Goal: Information Seeking & Learning: Learn about a topic

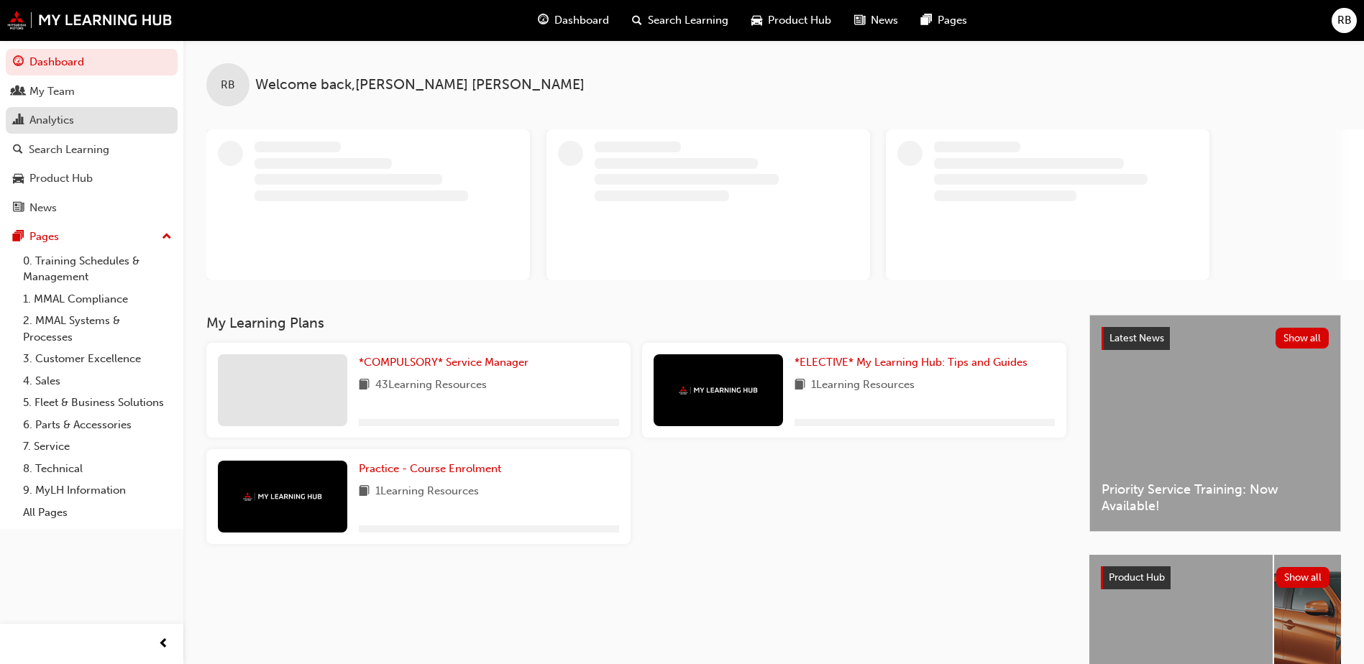
click at [56, 117] on div "Analytics" at bounding box center [51, 120] width 45 height 17
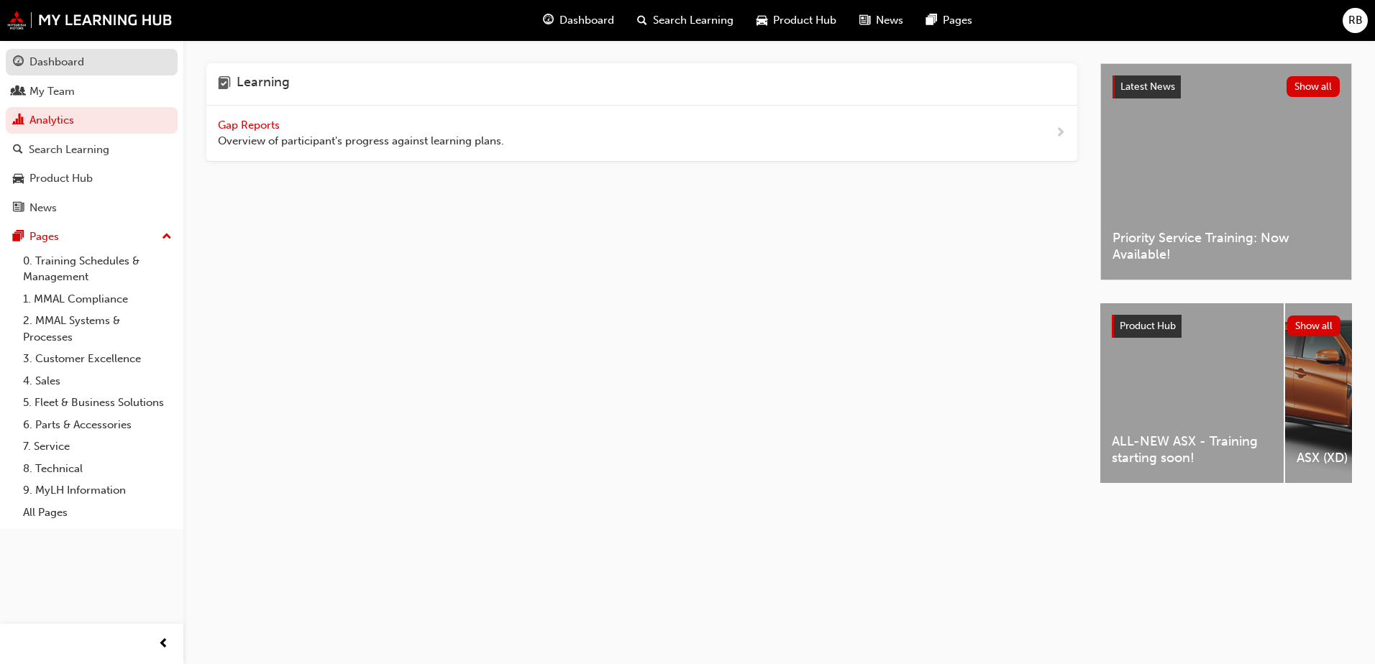
click at [63, 64] on div "Dashboard" at bounding box center [56, 62] width 55 height 17
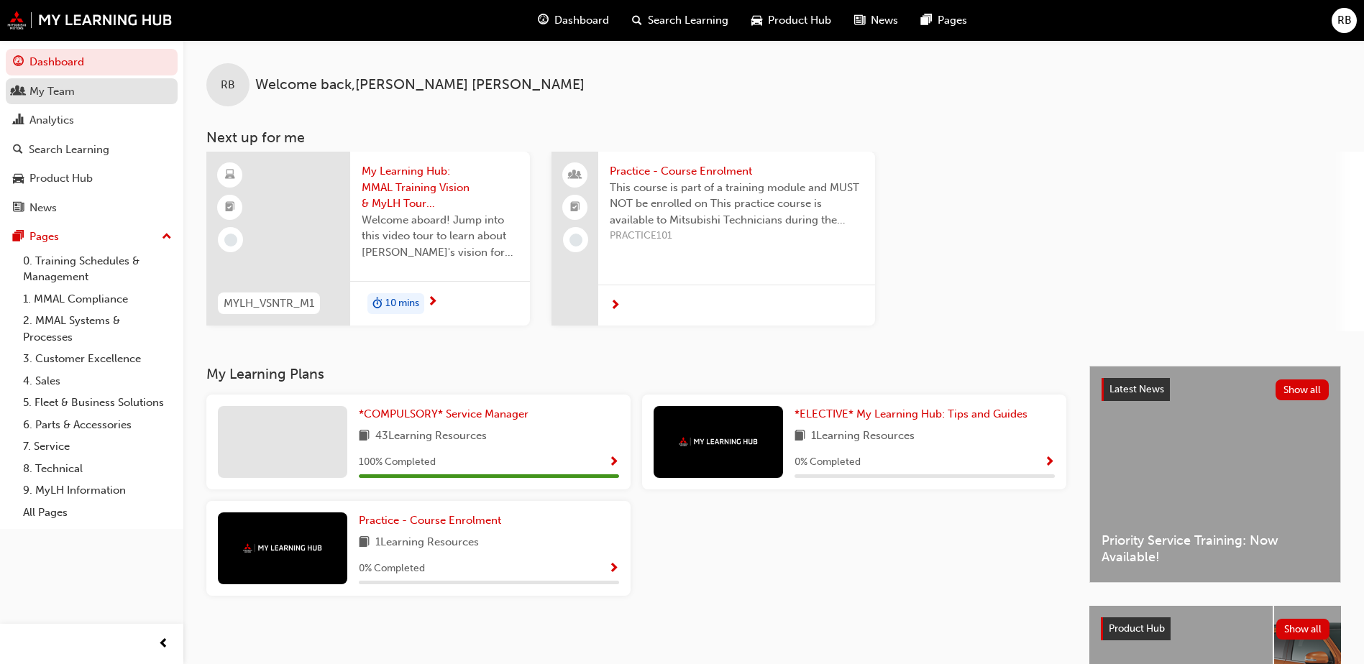
click at [68, 89] on div "My Team" at bounding box center [51, 91] width 45 height 17
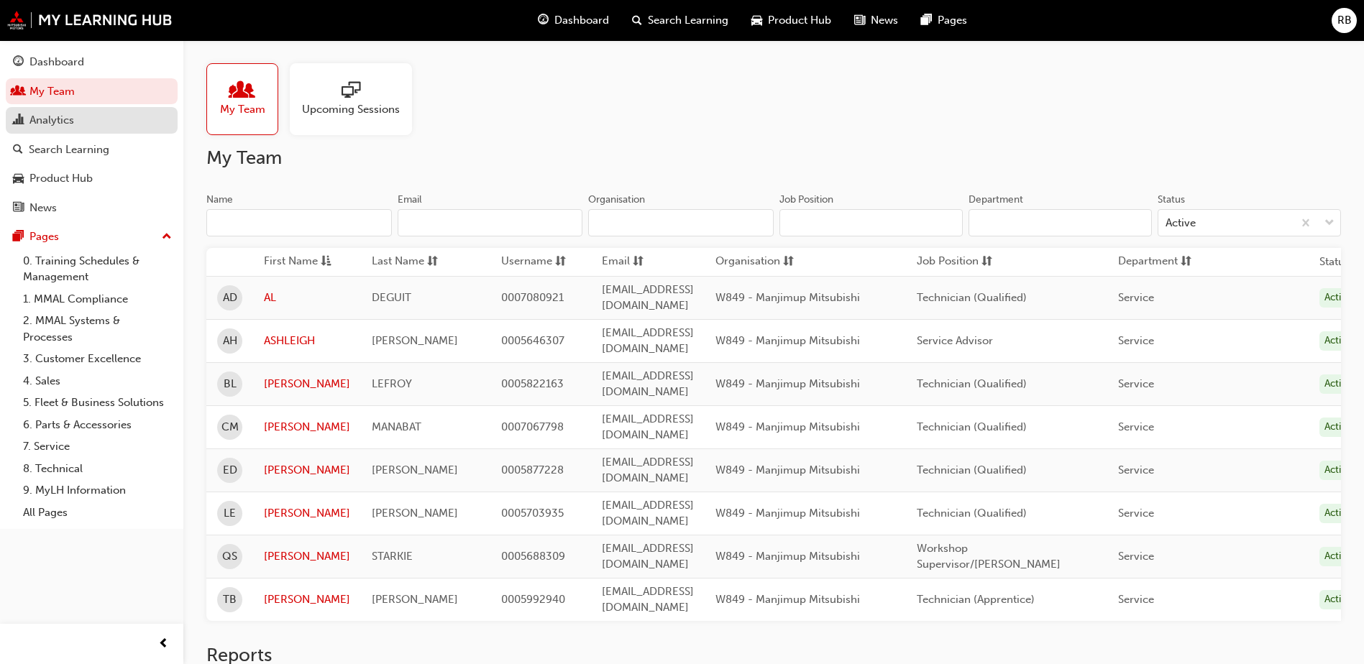
click at [63, 116] on div "Analytics" at bounding box center [51, 120] width 45 height 17
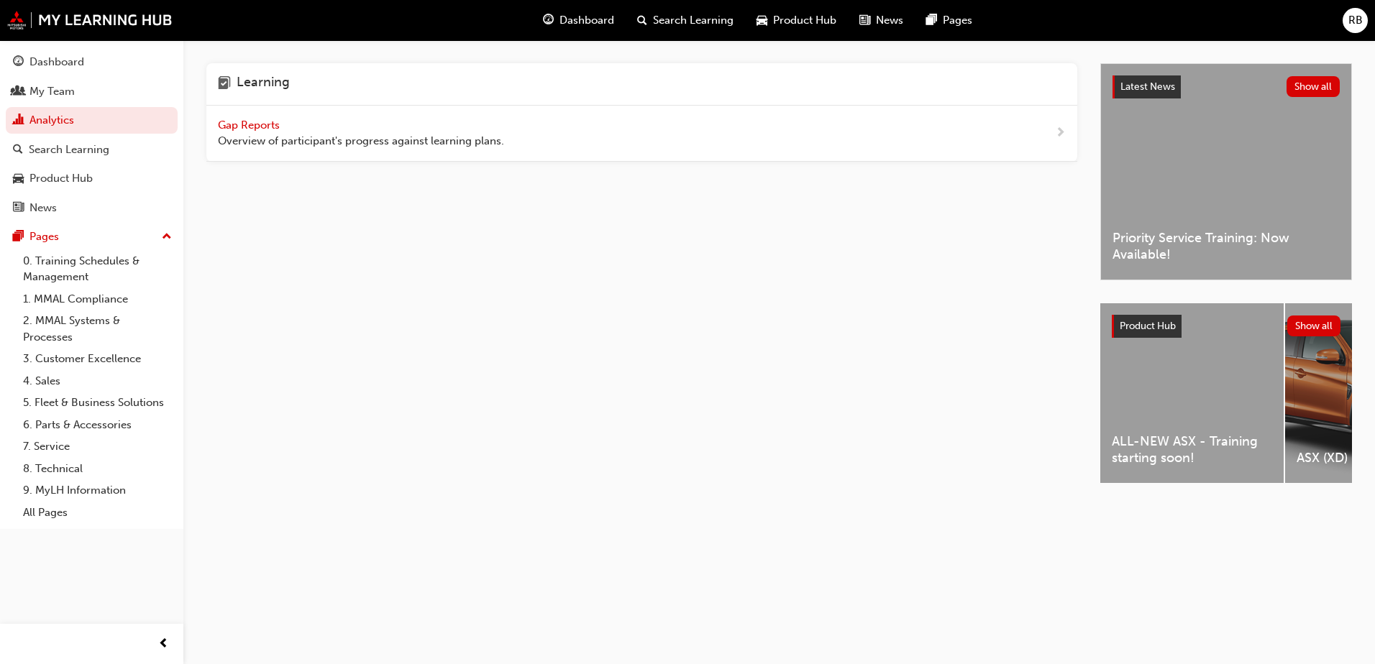
click at [246, 124] on span "Gap Reports" at bounding box center [250, 125] width 65 height 13
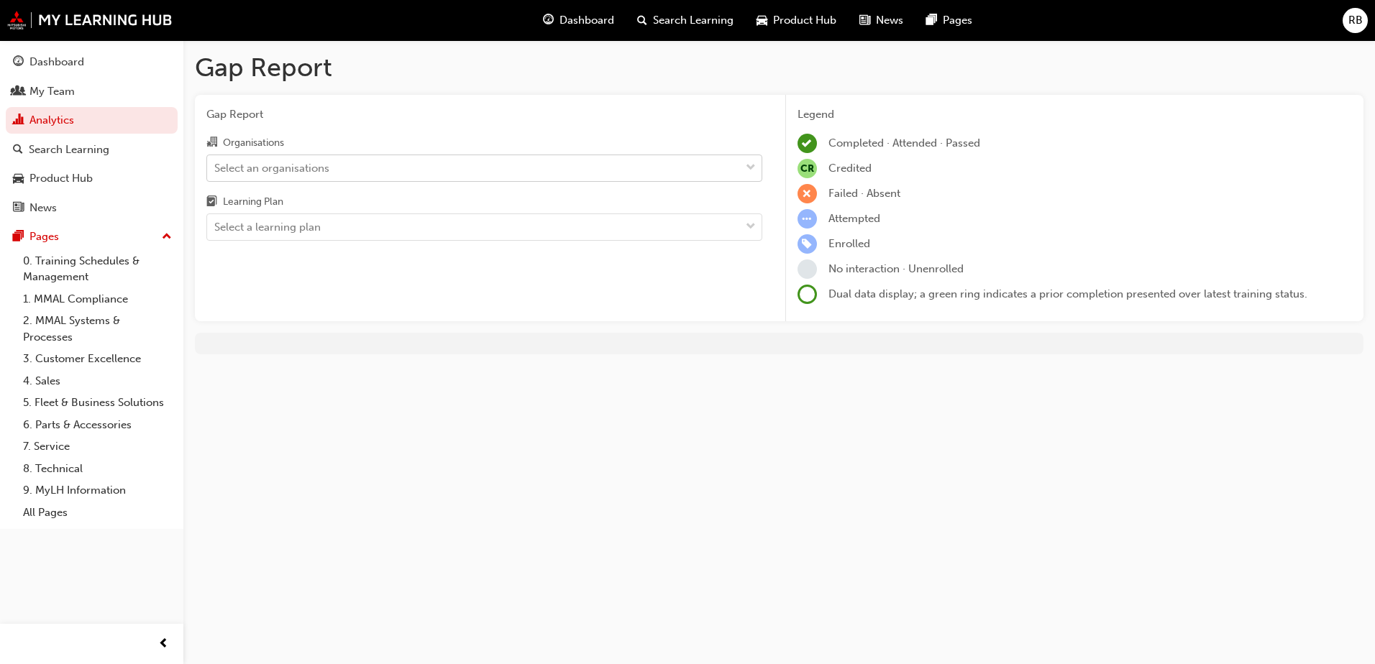
click at [332, 175] on div "Select an organisations" at bounding box center [473, 167] width 533 height 25
click at [216, 173] on input "Organisations Select an organisations" at bounding box center [214, 167] width 1 height 12
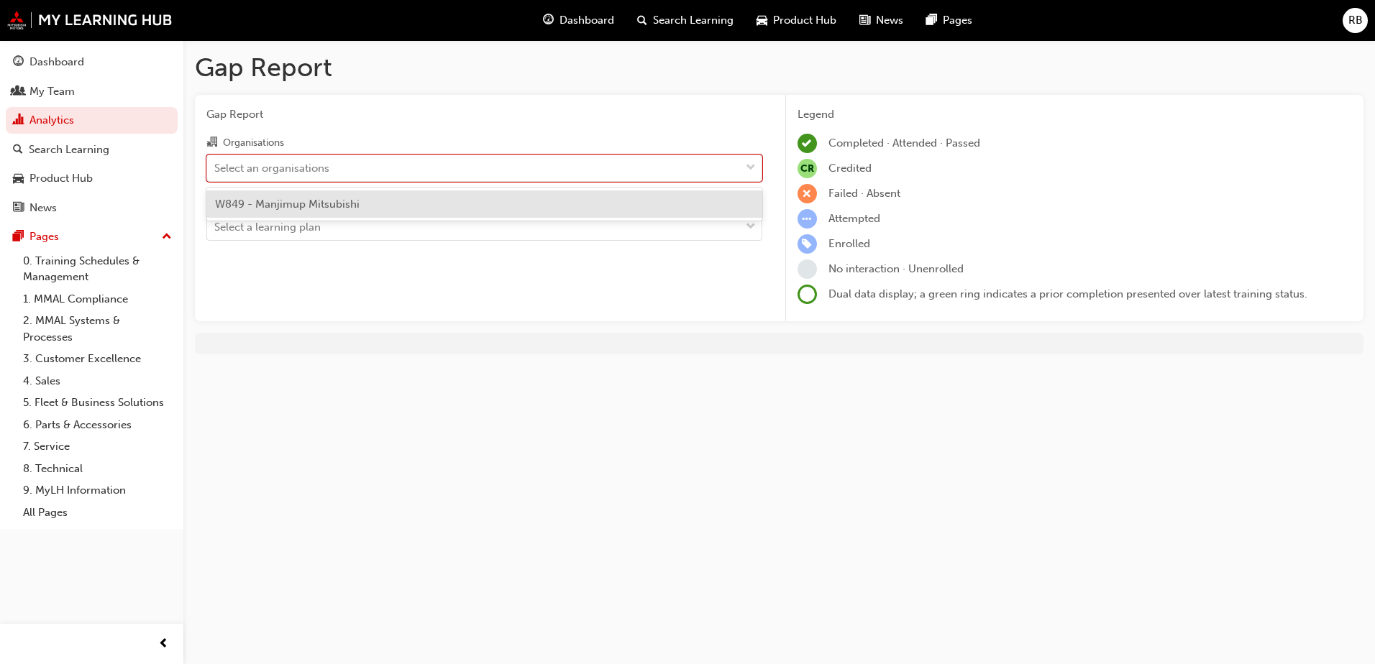
click at [334, 206] on span "W849 - Manjimup Mitsubishi" at bounding box center [287, 204] width 145 height 13
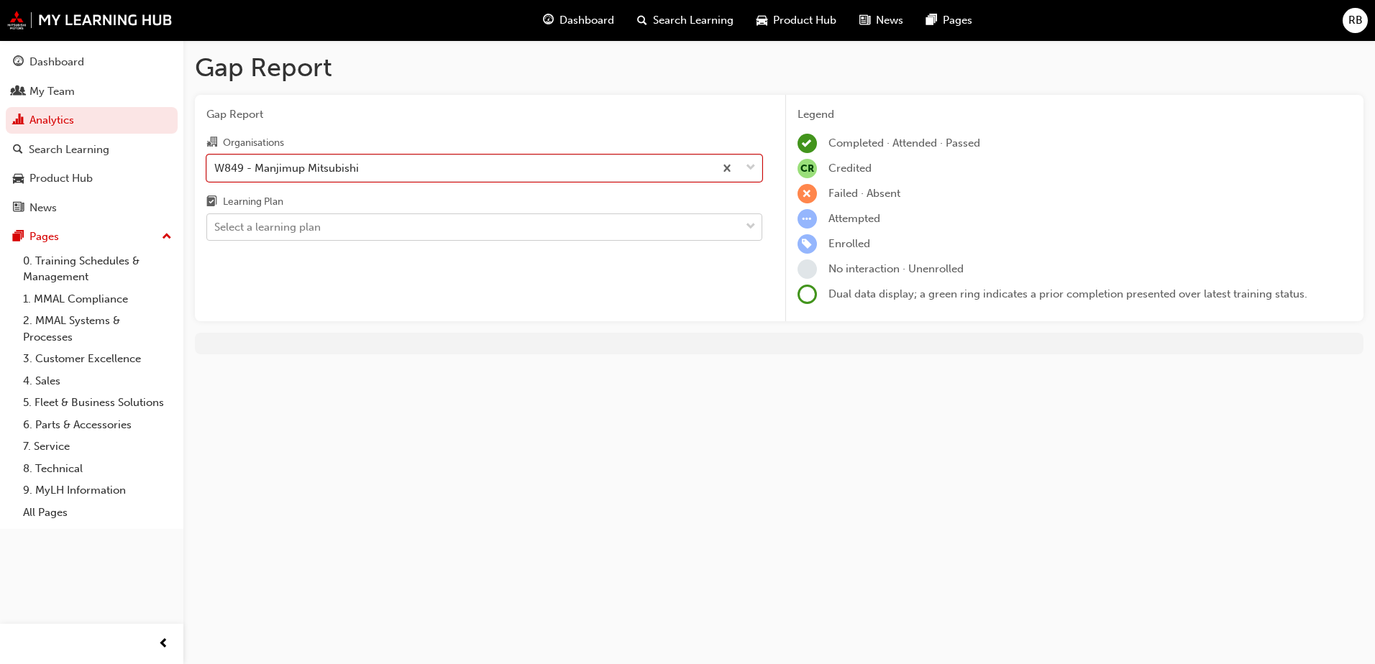
click at [339, 226] on div "Select a learning plan" at bounding box center [473, 227] width 533 height 25
click at [216, 226] on input "Learning Plan Select a learning plan" at bounding box center [214, 227] width 1 height 12
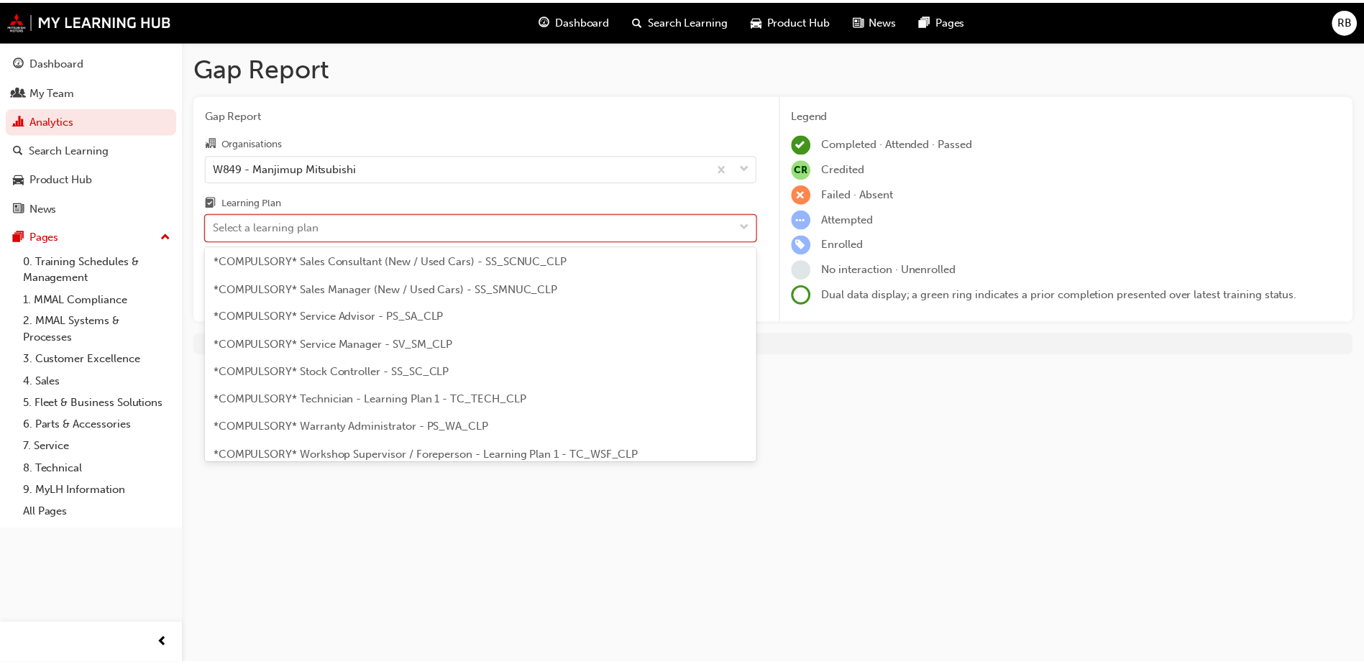
scroll to position [434, 0]
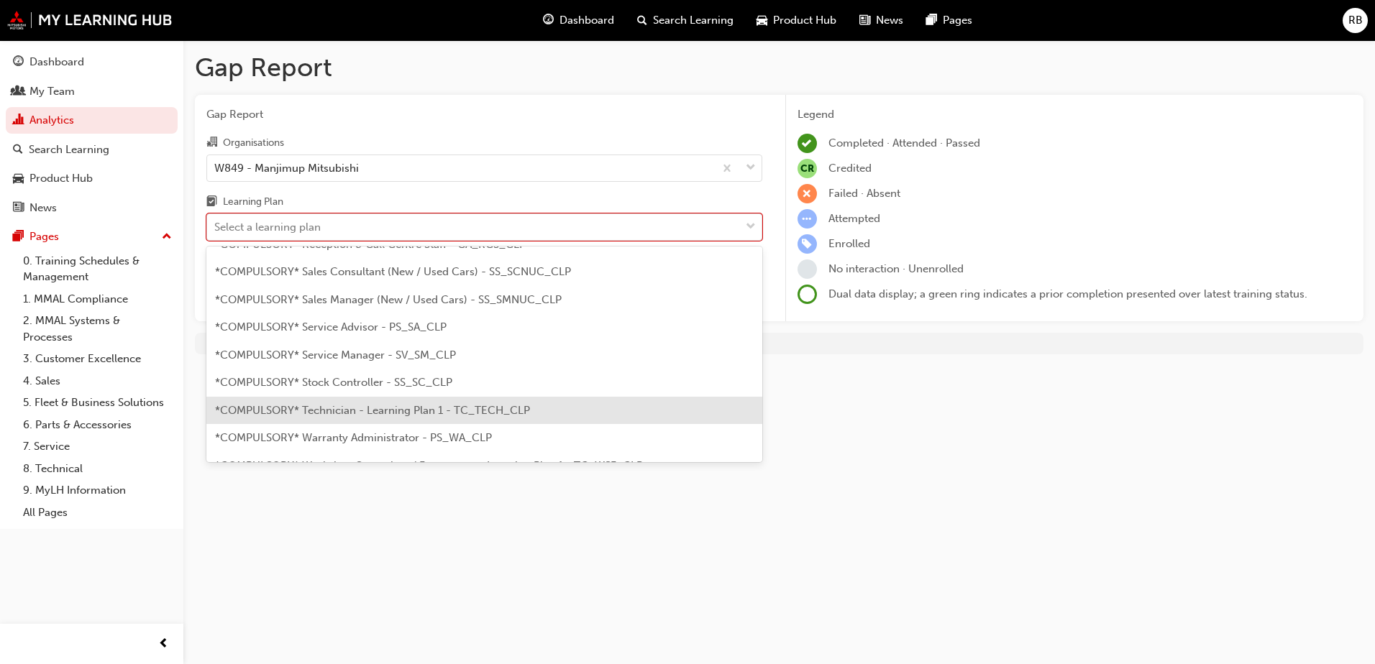
click at [536, 418] on div "*COMPULSORY* Technician - Learning Plan 1 - TC_TECH_CLP" at bounding box center [484, 411] width 556 height 28
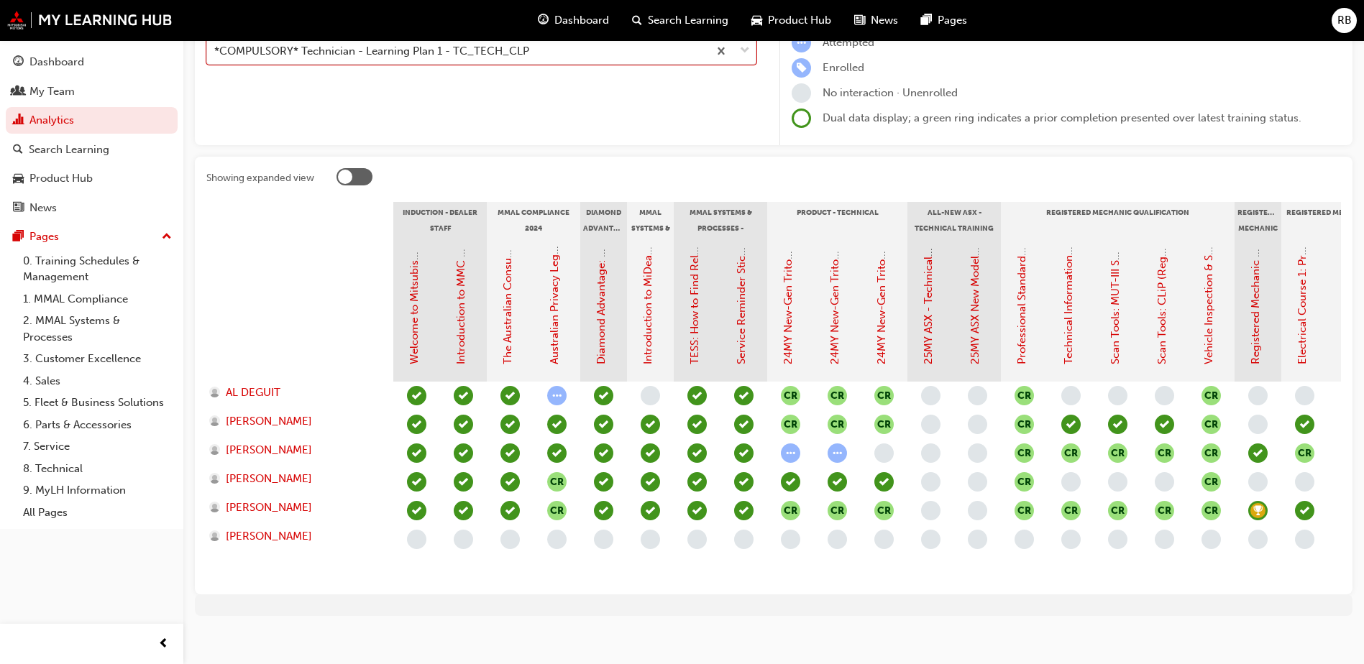
scroll to position [198, 0]
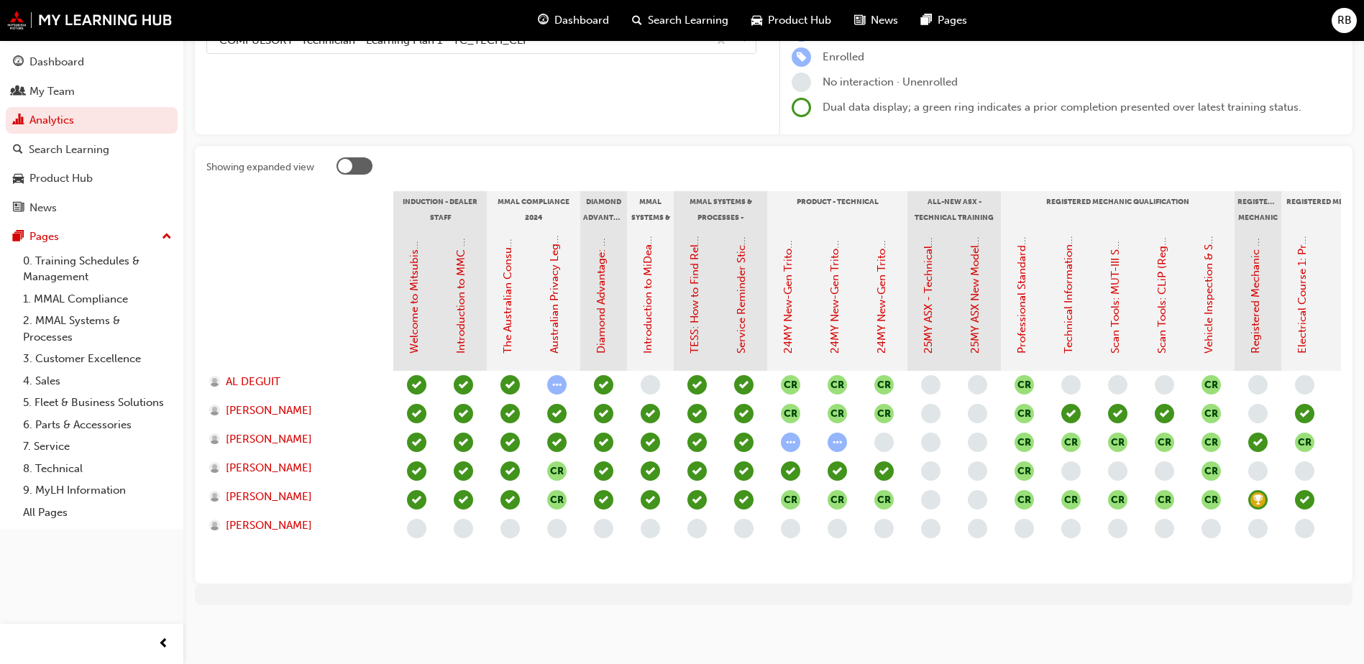
drag, startPoint x: 653, startPoint y: 572, endPoint x: 664, endPoint y: 572, distance: 10.8
click at [664, 572] on div "Showing expanded view Induction - Dealer Staff MMAL Compliance 2024 Diamond Adv…" at bounding box center [773, 365] width 1157 height 438
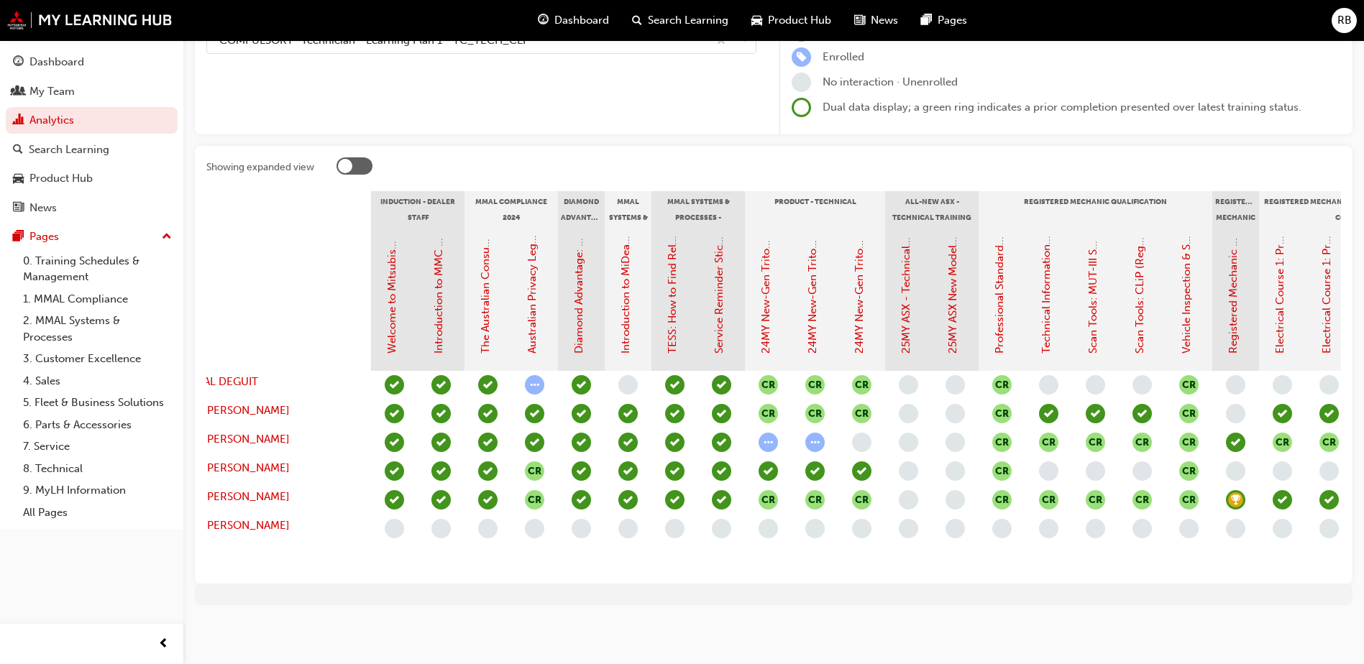
scroll to position [0, 20]
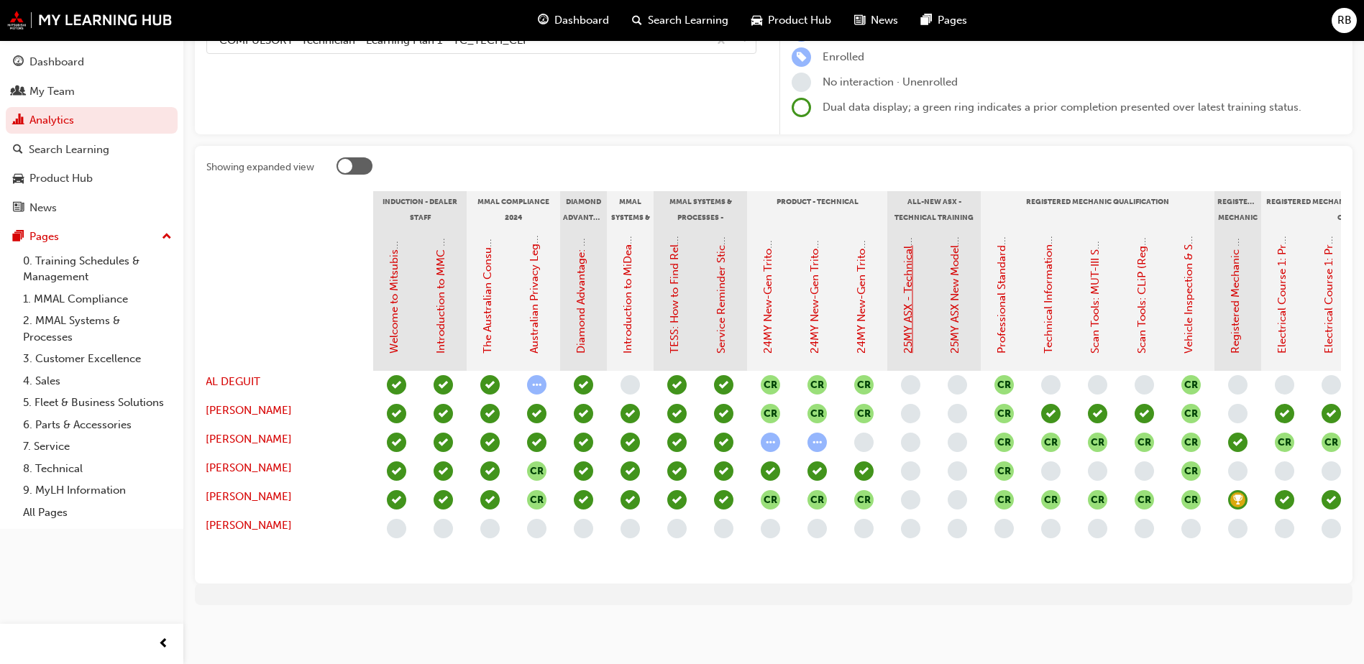
click at [906, 316] on link "25MY ASX - Technical and Service Introduction" at bounding box center [908, 237] width 13 height 233
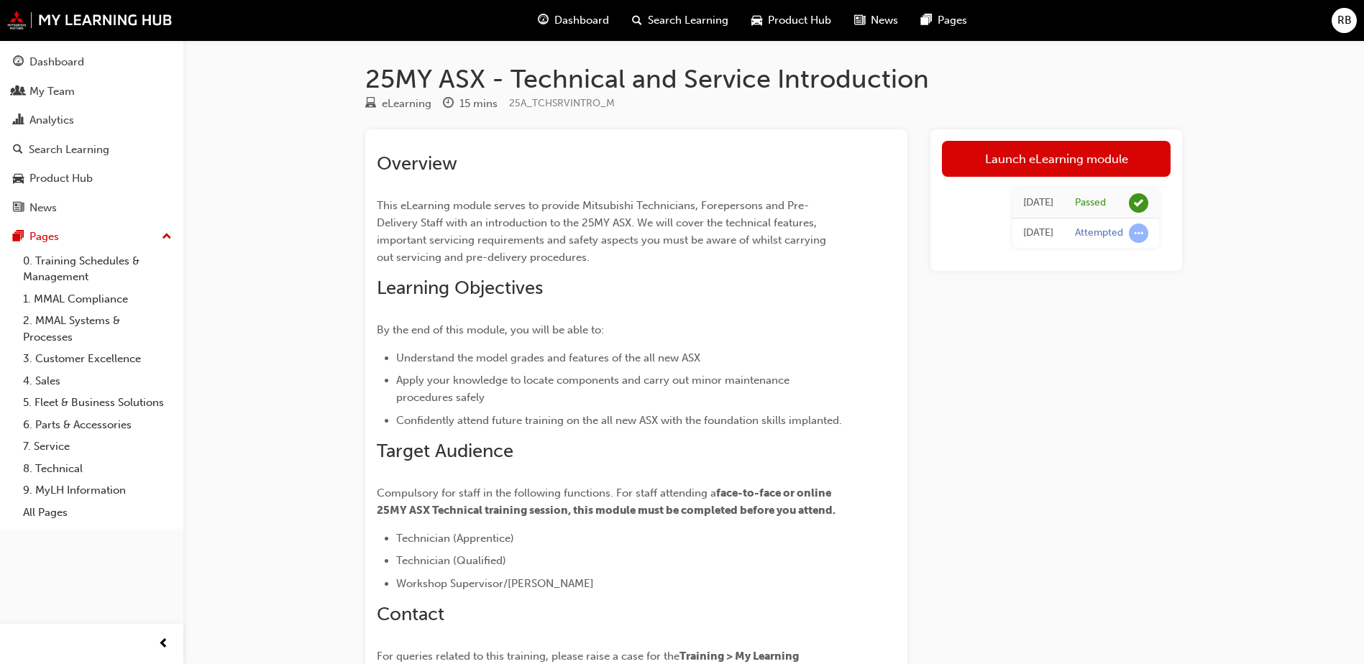
scroll to position [198, 0]
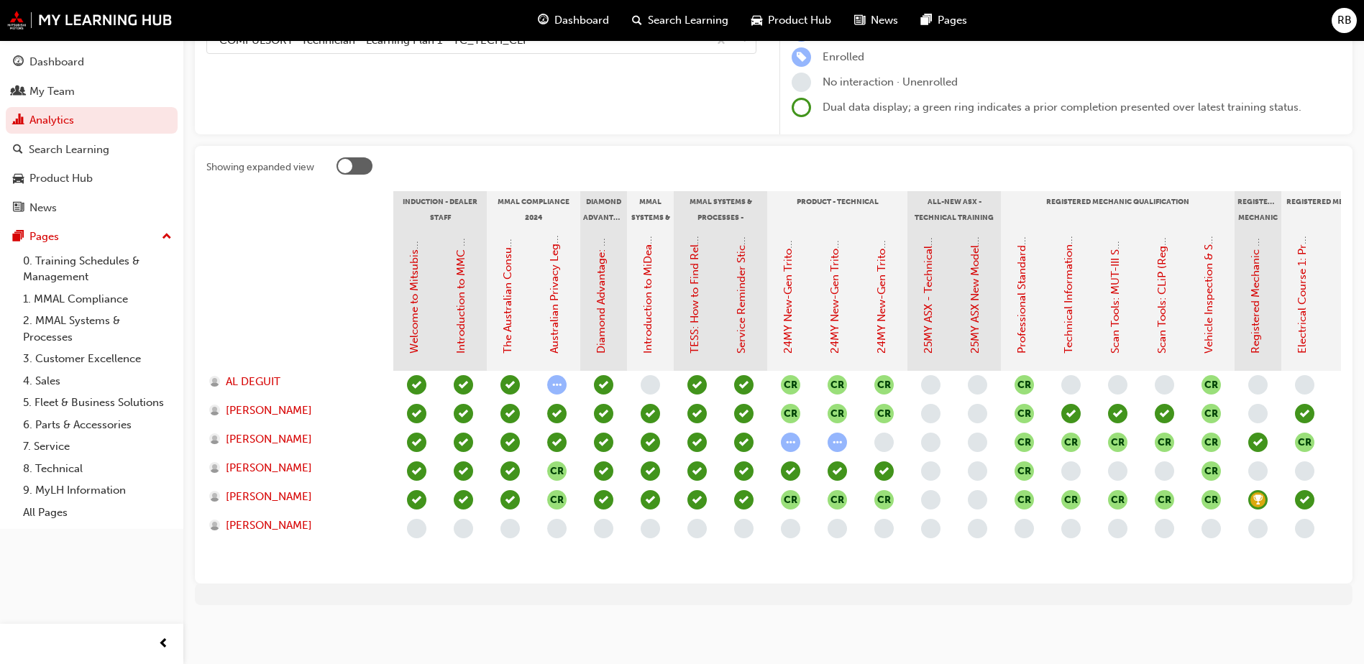
click at [930, 404] on span "learningRecordVerb_NONE-icon" at bounding box center [930, 413] width 19 height 19
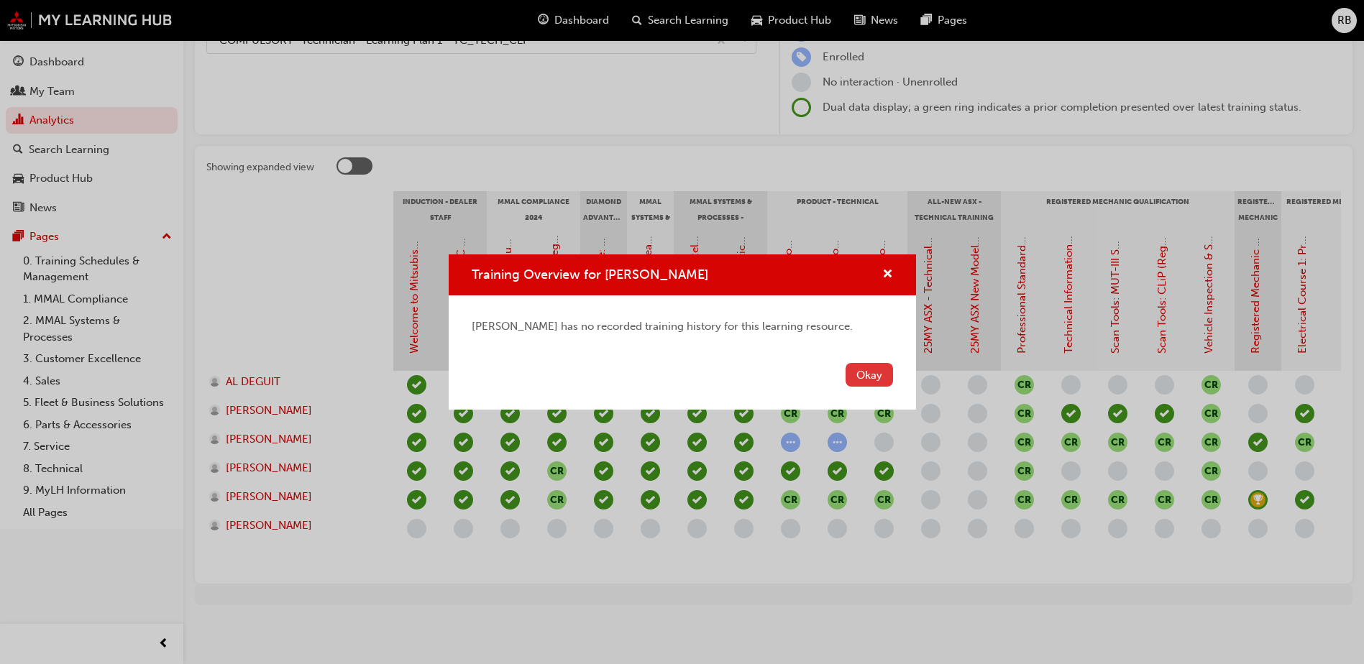
click at [873, 367] on button "Okay" at bounding box center [868, 375] width 47 height 24
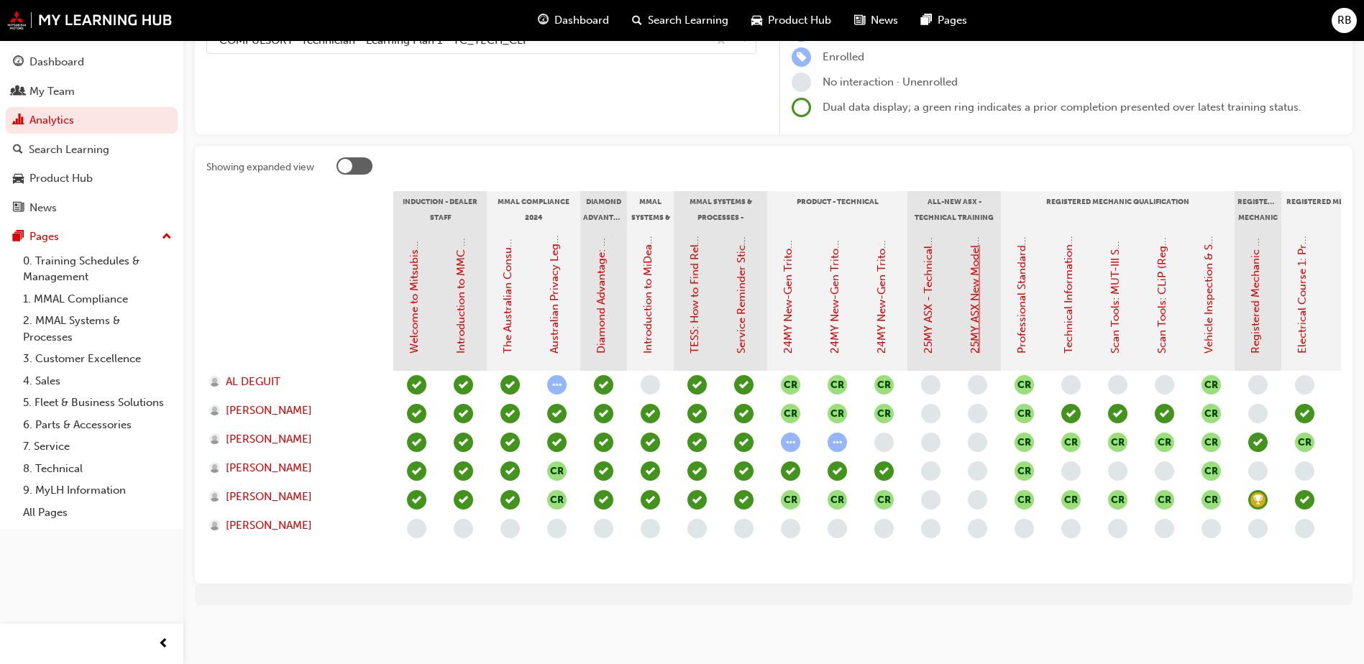
click at [974, 330] on link "25MY ASX New Model Introduction: Online Instructor Led Training" at bounding box center [974, 189] width 13 height 329
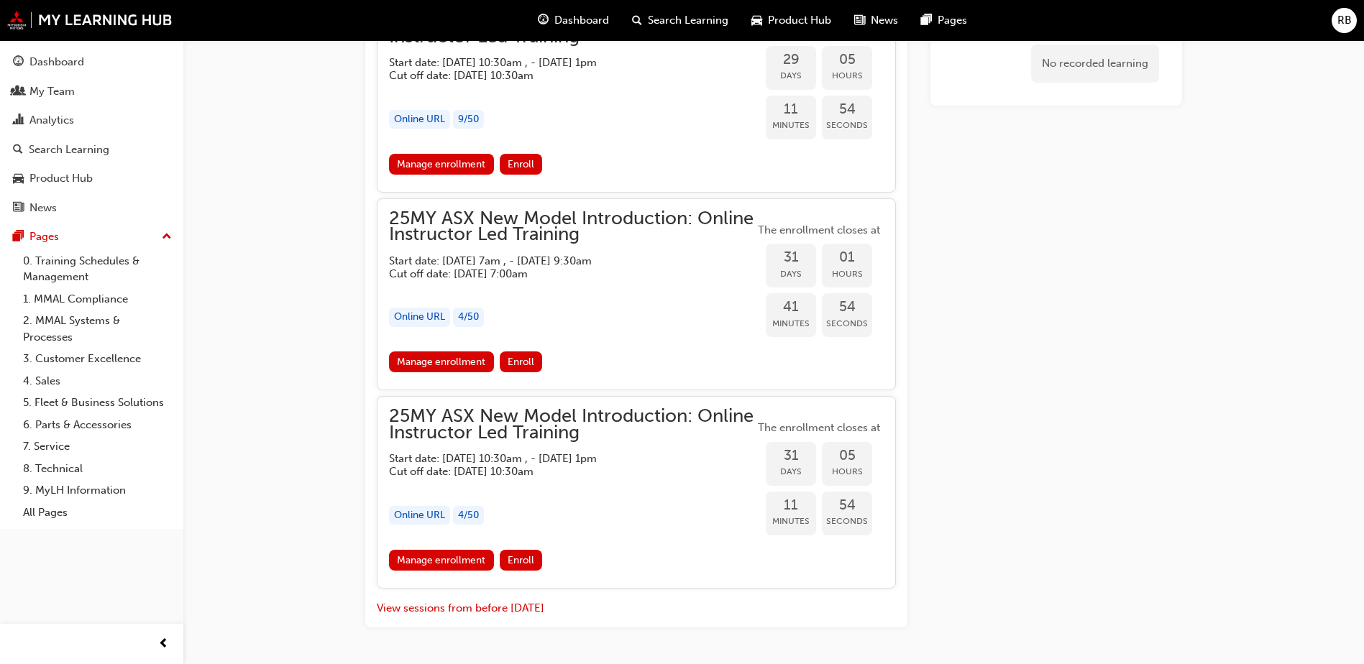
scroll to position [2060, 0]
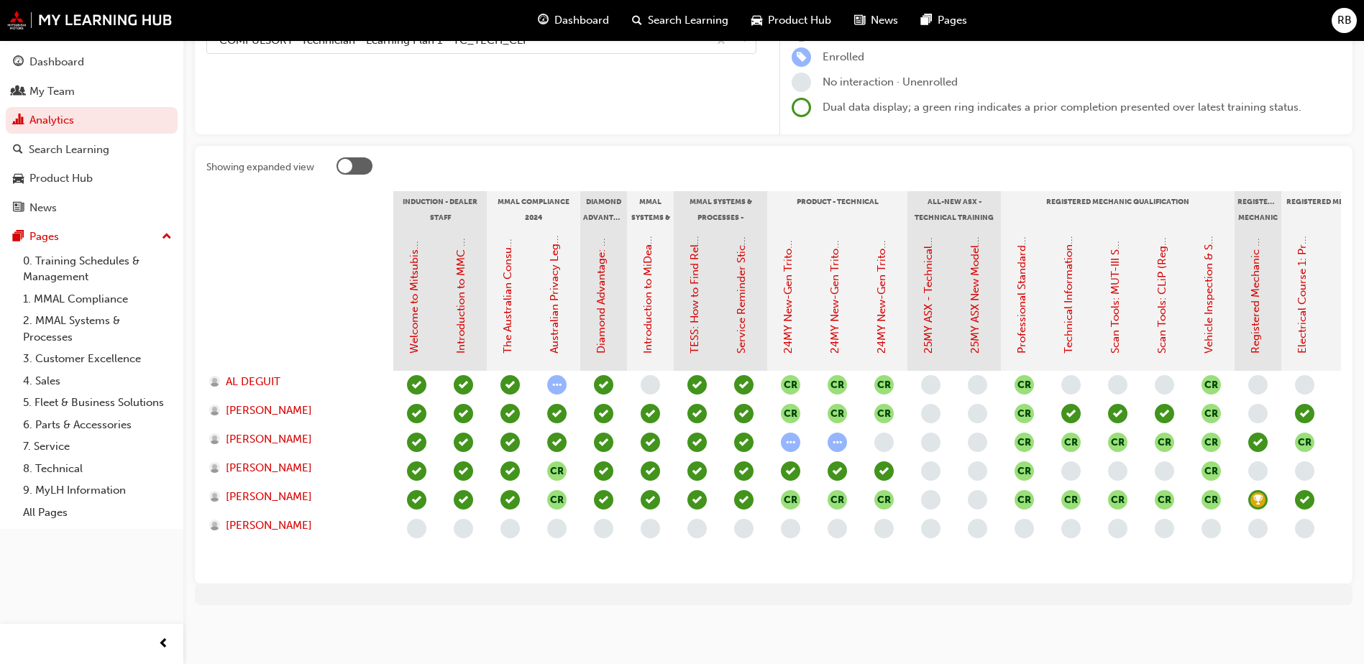
scroll to position [198, 0]
click at [976, 433] on span "learningRecordVerb_NONE-icon" at bounding box center [977, 442] width 19 height 19
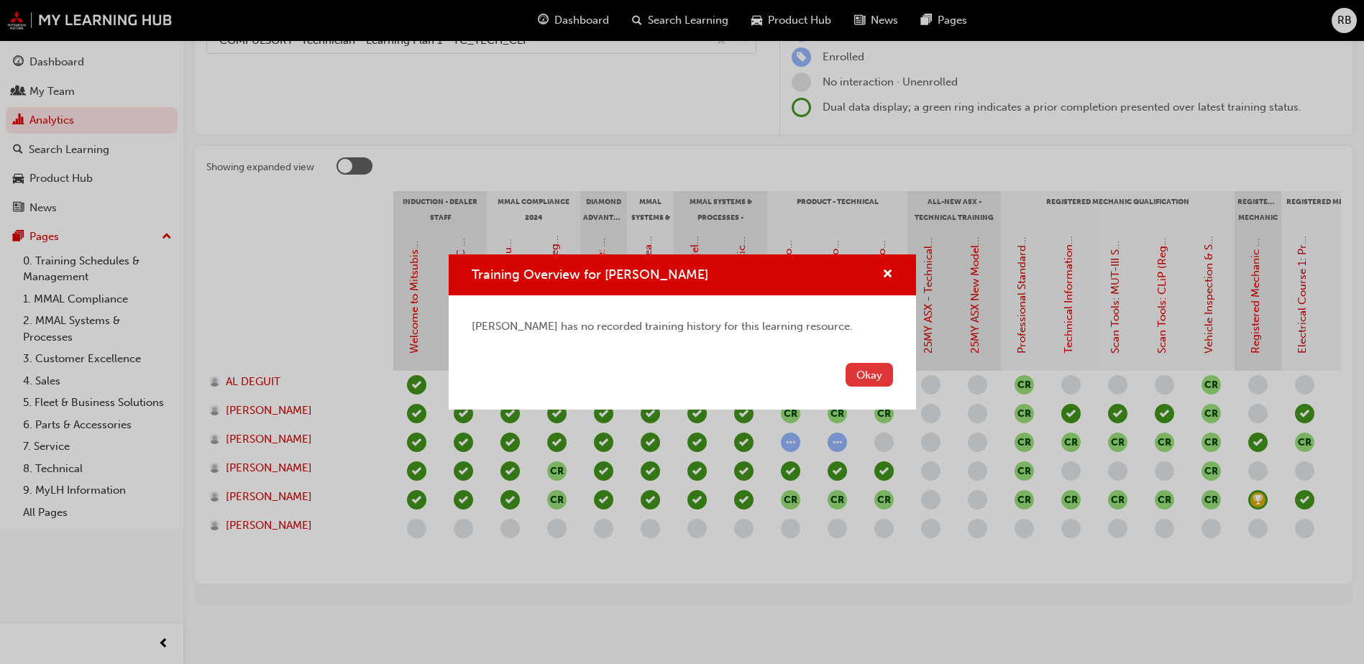
click at [876, 375] on button "Okay" at bounding box center [868, 375] width 47 height 24
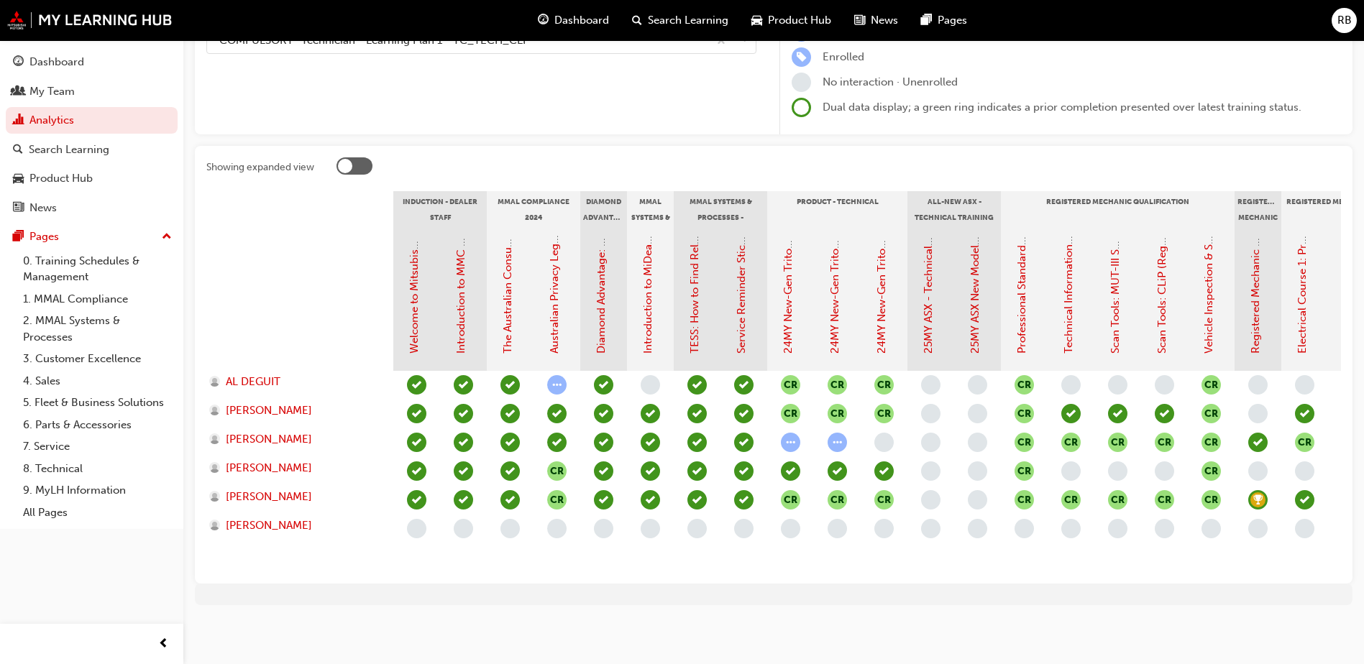
click at [978, 433] on span "learningRecordVerb_NONE-icon" at bounding box center [977, 442] width 19 height 19
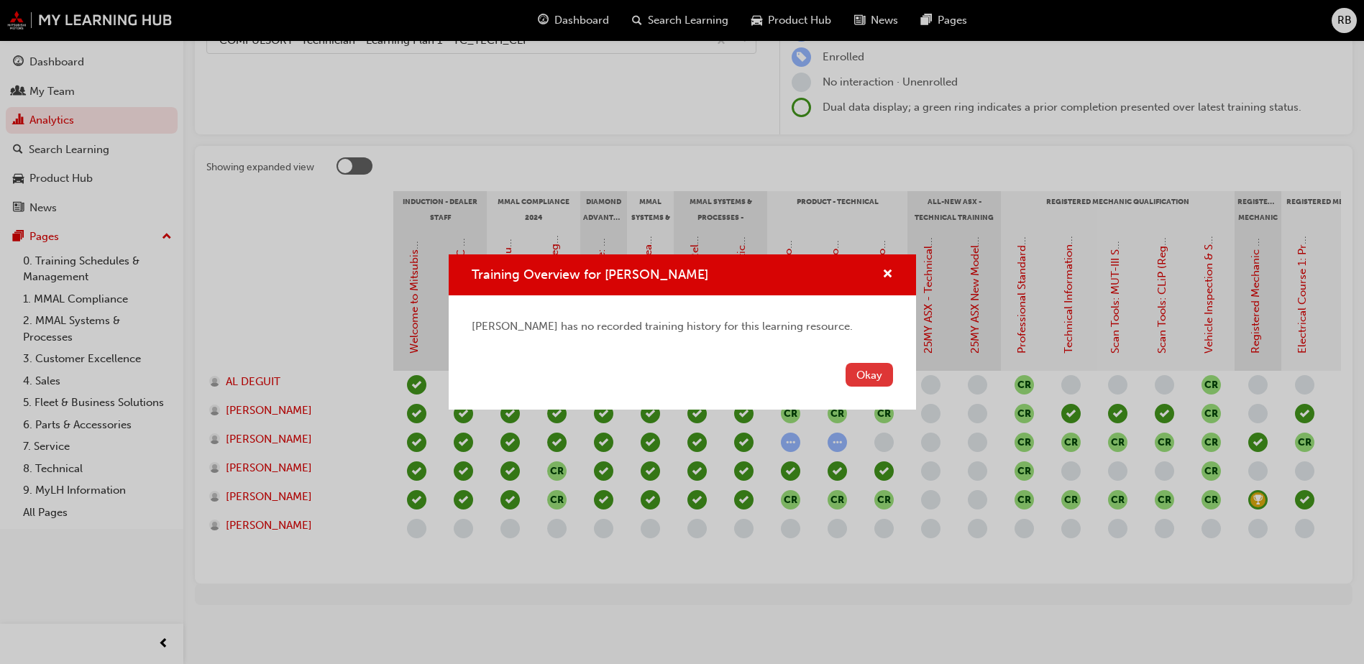
click at [885, 377] on button "Okay" at bounding box center [868, 375] width 47 height 24
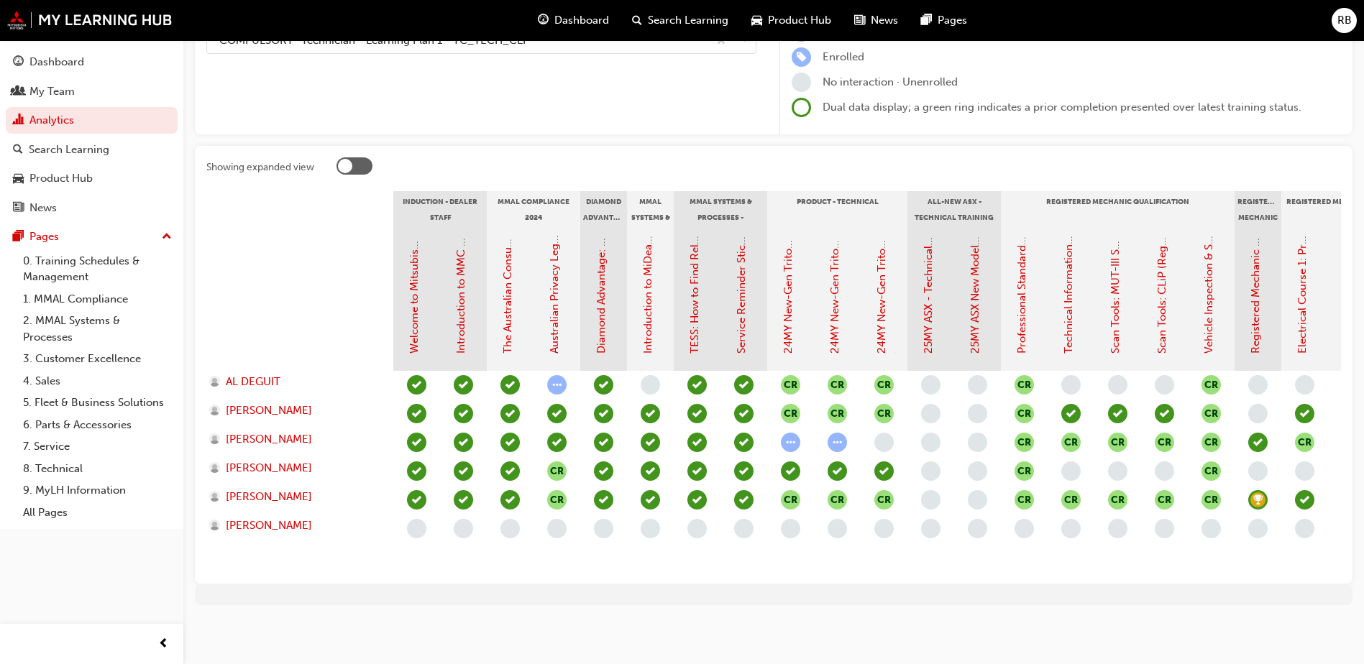
click at [980, 404] on span "learningRecordVerb_NONE-icon" at bounding box center [977, 413] width 19 height 19
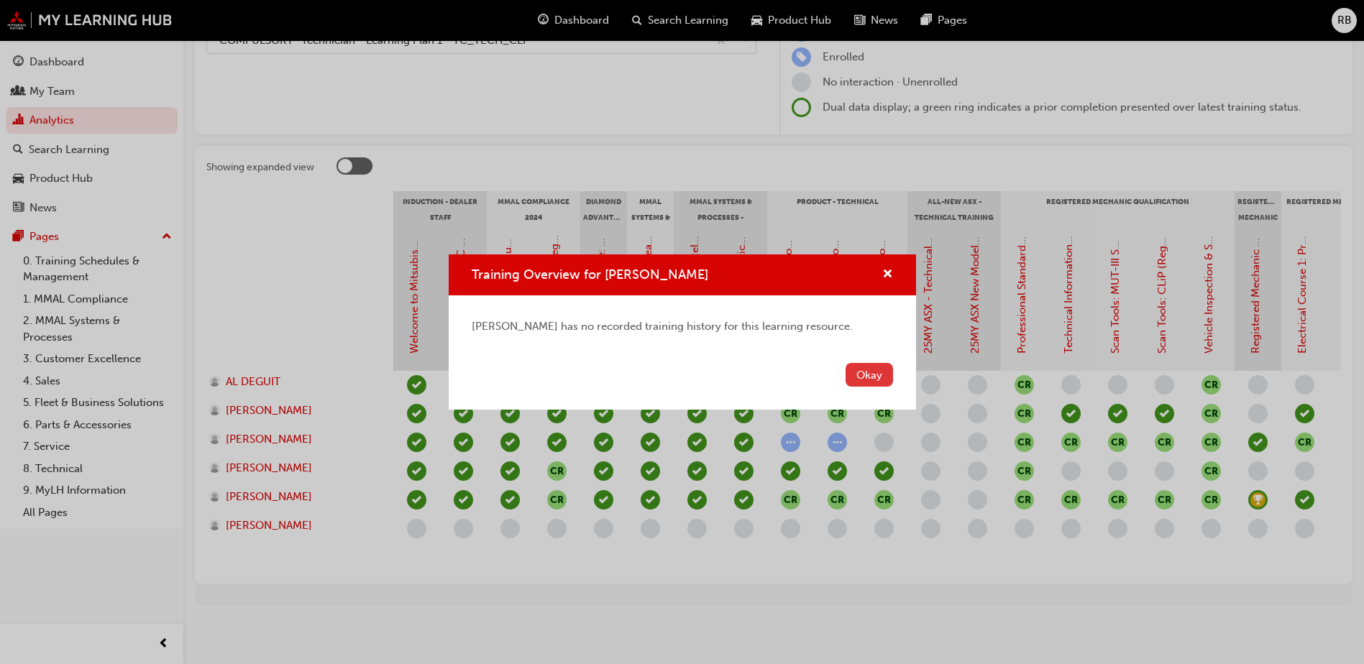
click at [886, 371] on button "Okay" at bounding box center [868, 375] width 47 height 24
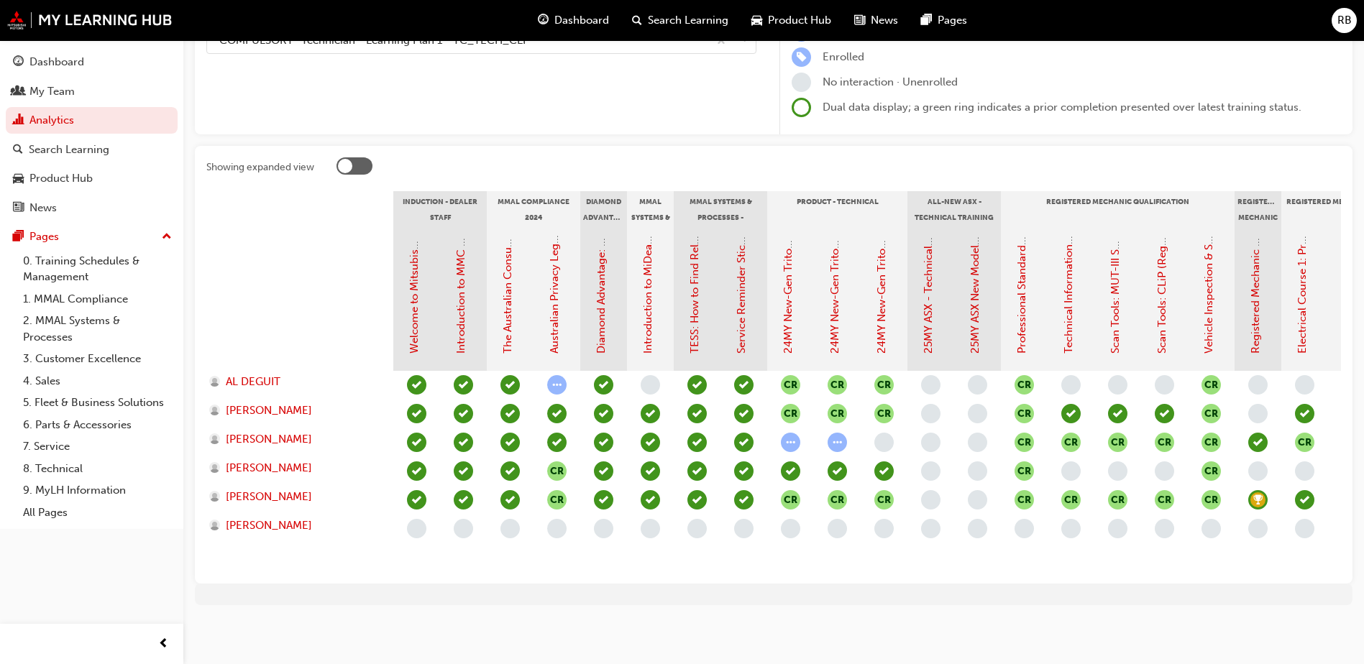
click at [929, 433] on span "learningRecordVerb_NONE-icon" at bounding box center [930, 442] width 19 height 19
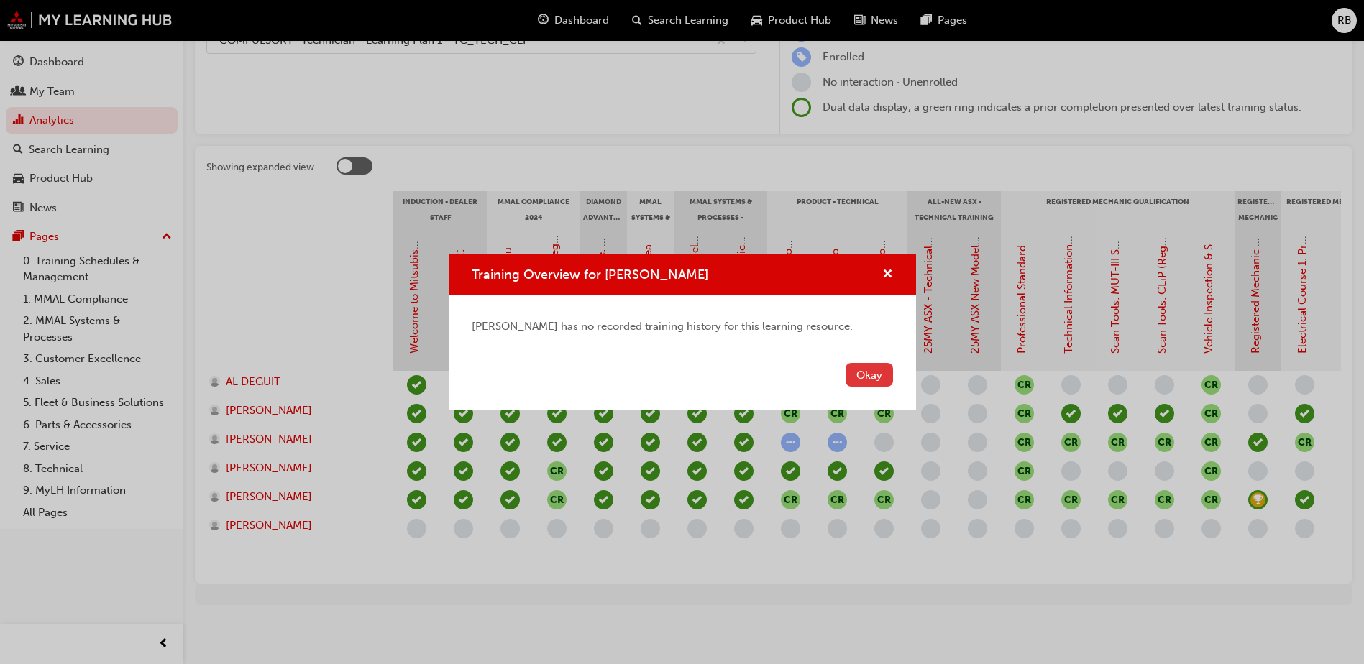
click at [871, 377] on button "Okay" at bounding box center [868, 375] width 47 height 24
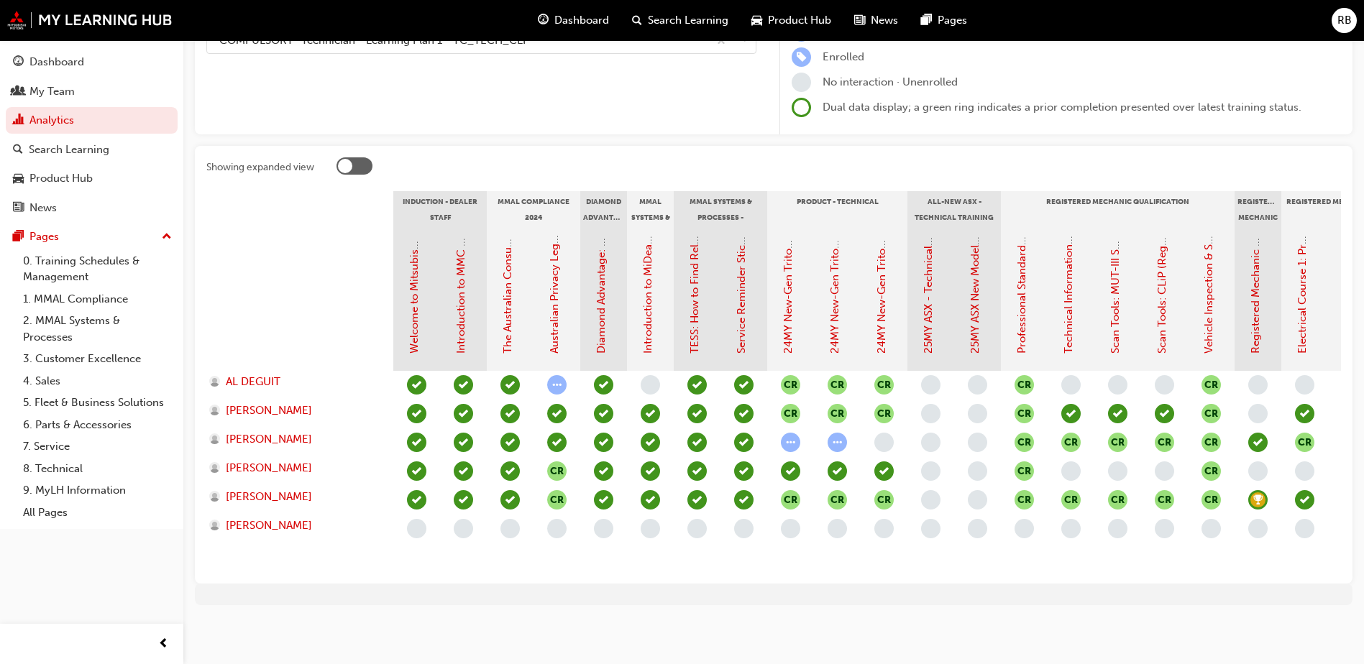
click at [984, 404] on span "learningRecordVerb_NONE-icon" at bounding box center [977, 413] width 19 height 19
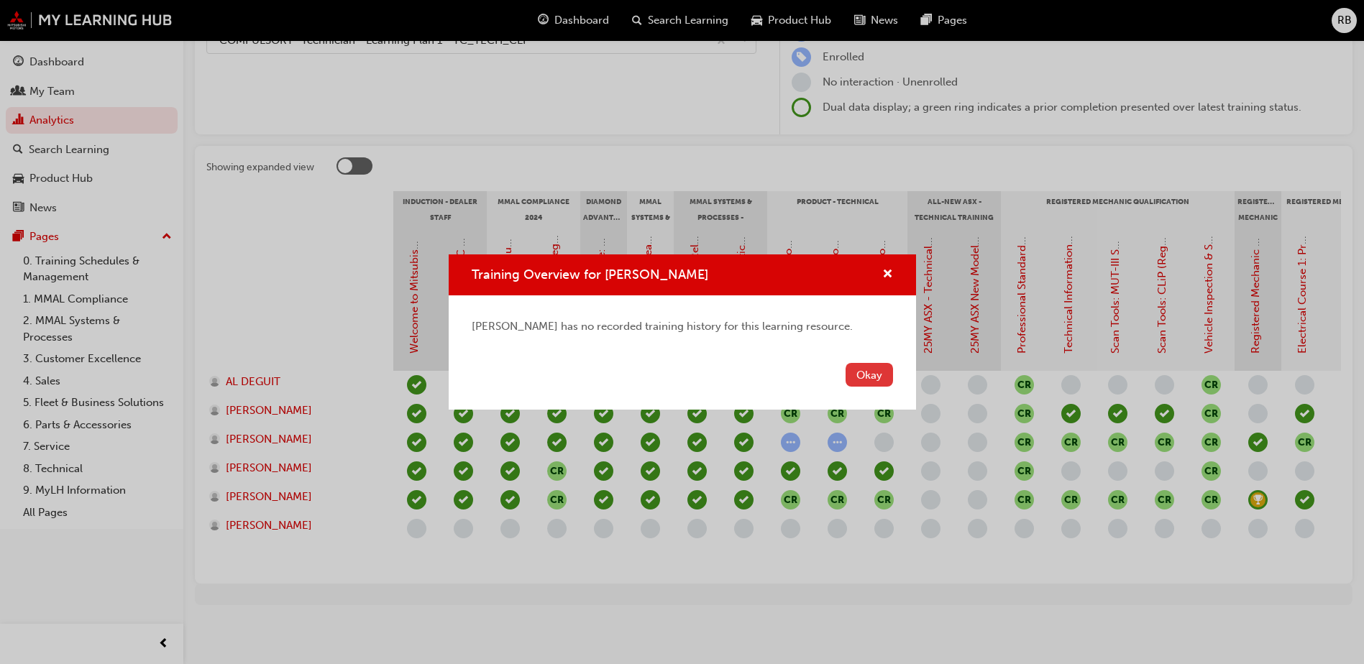
click at [879, 377] on button "Okay" at bounding box center [868, 375] width 47 height 24
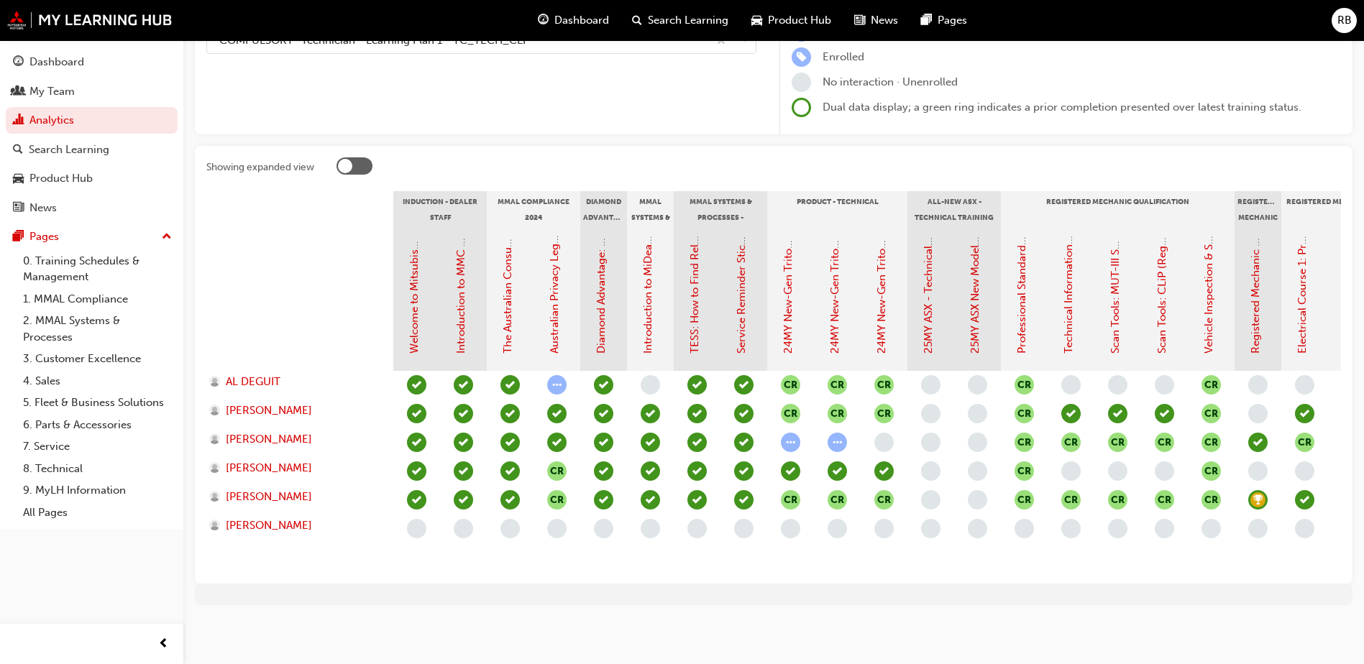
click at [927, 404] on span "learningRecordVerb_NONE-icon" at bounding box center [930, 413] width 19 height 19
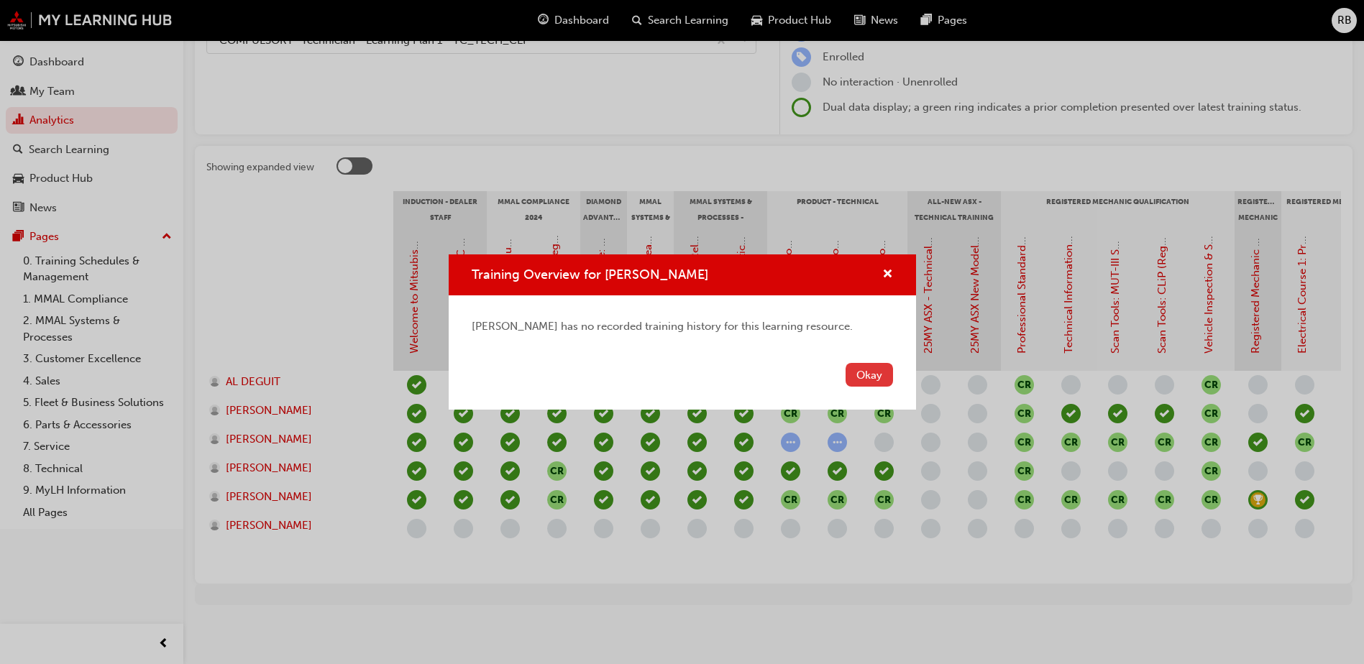
click at [872, 379] on button "Okay" at bounding box center [868, 375] width 47 height 24
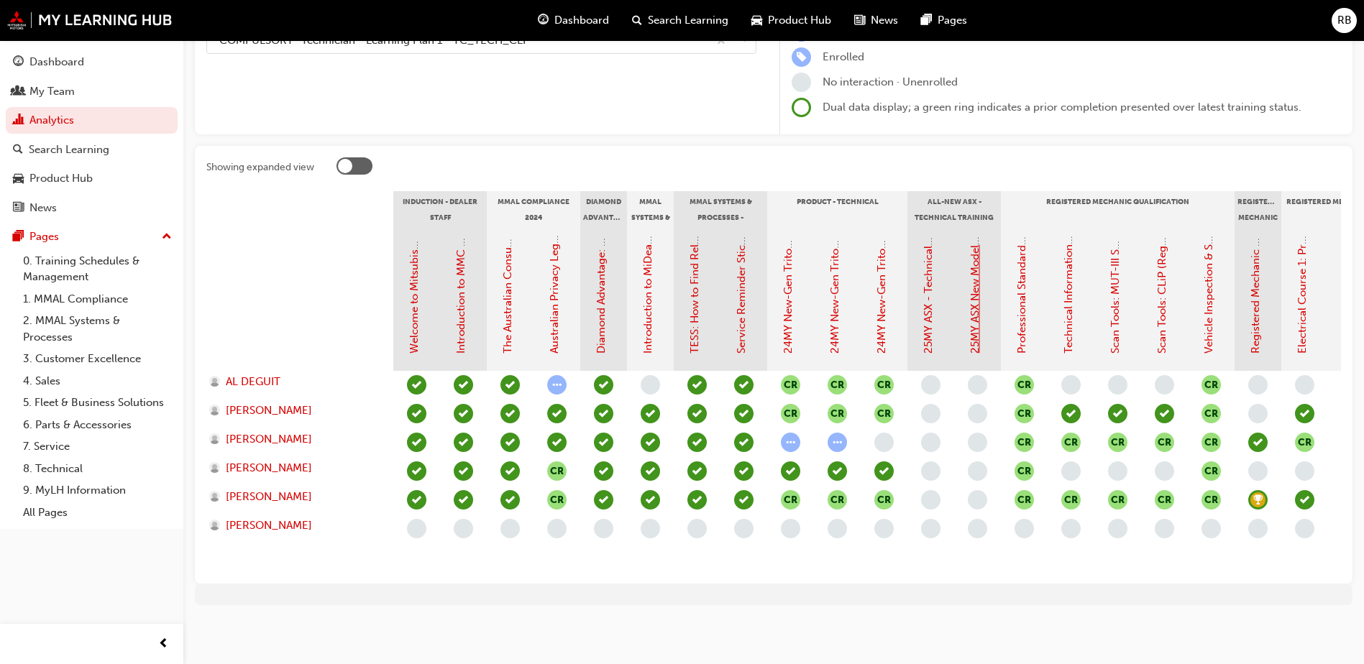
click at [971, 334] on link "25MY ASX New Model Introduction: Online Instructor Led Training" at bounding box center [974, 189] width 13 height 329
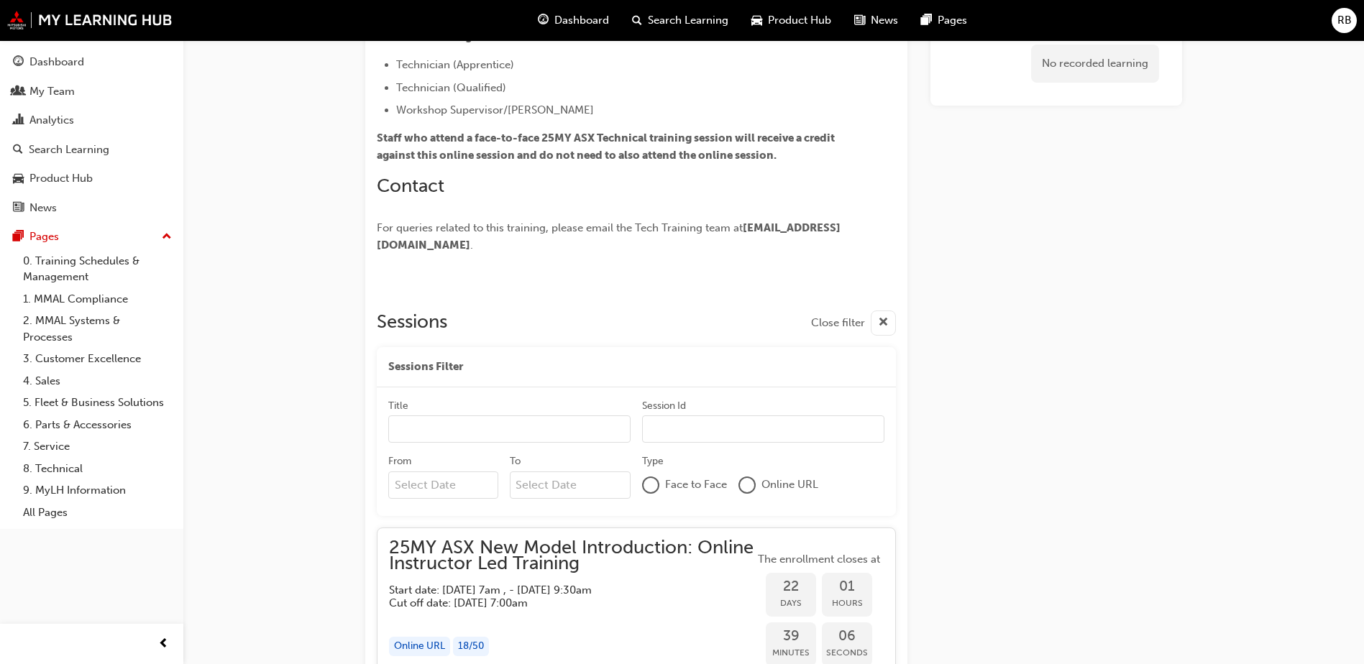
scroll to position [496, 0]
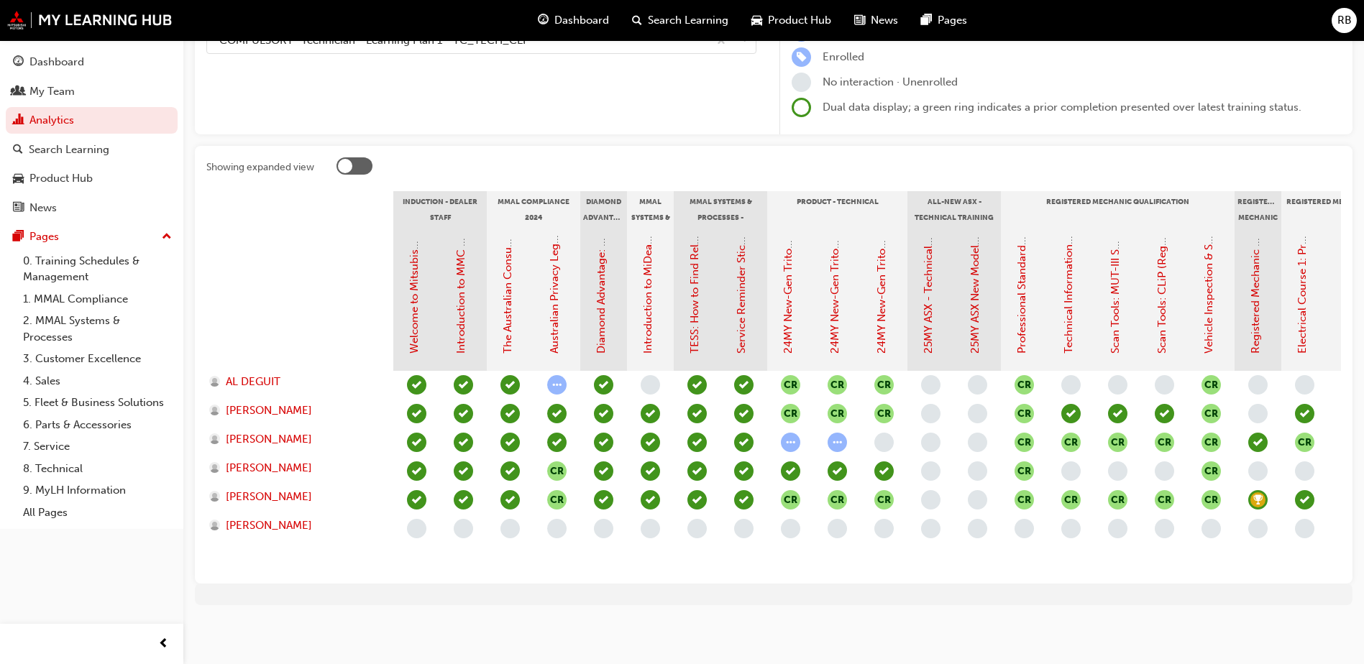
scroll to position [198, 0]
click at [265, 403] on span "BRENDAN LEFROY" at bounding box center [269, 411] width 86 height 17
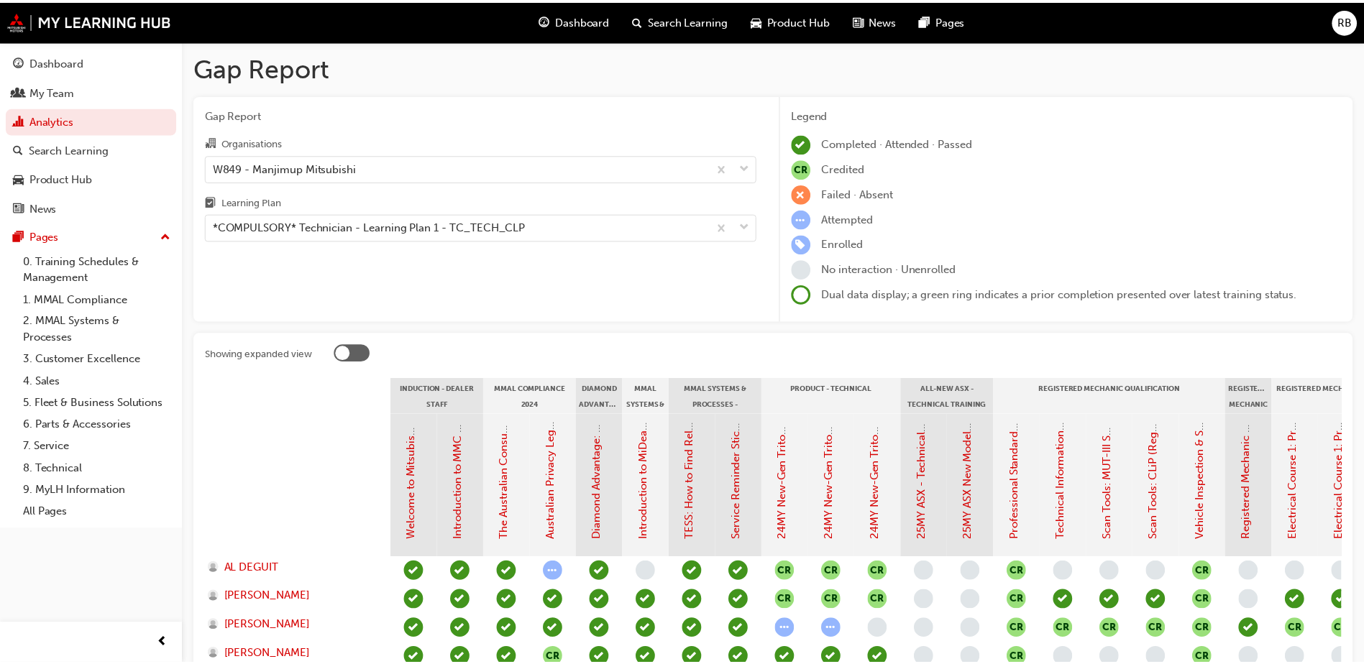
scroll to position [198, 0]
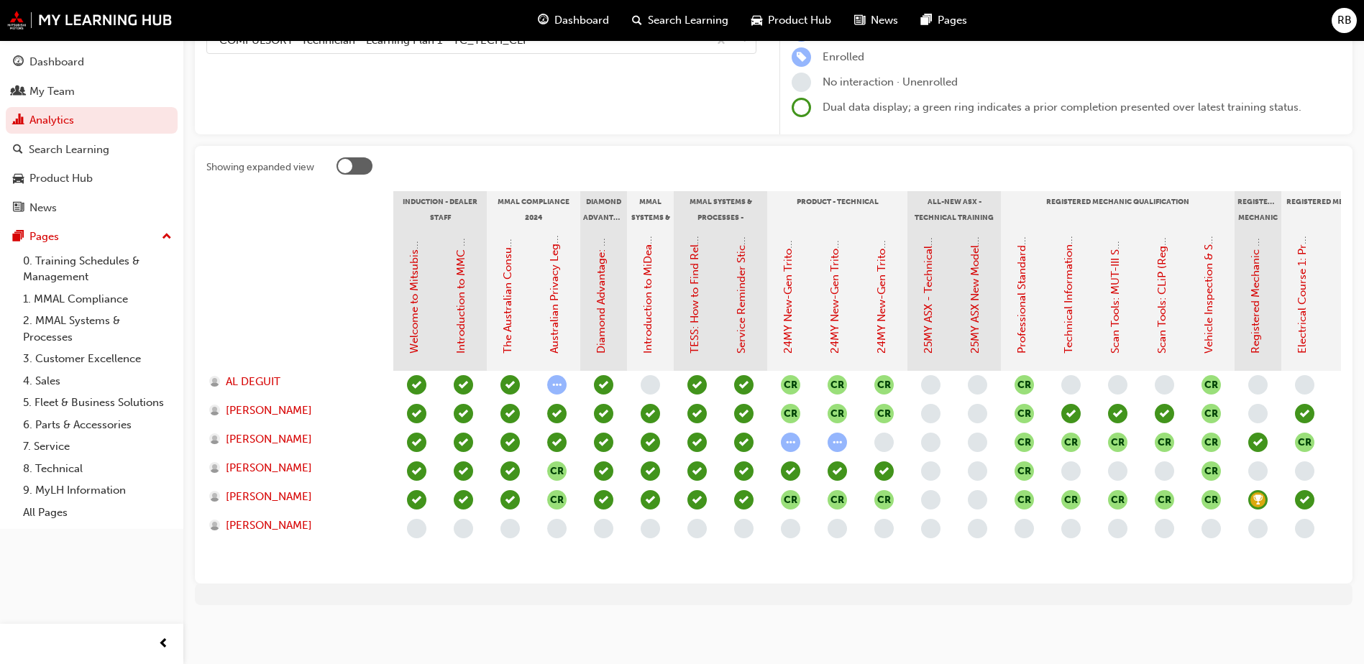
click at [1343, 12] on div "RB" at bounding box center [1343, 20] width 25 height 25
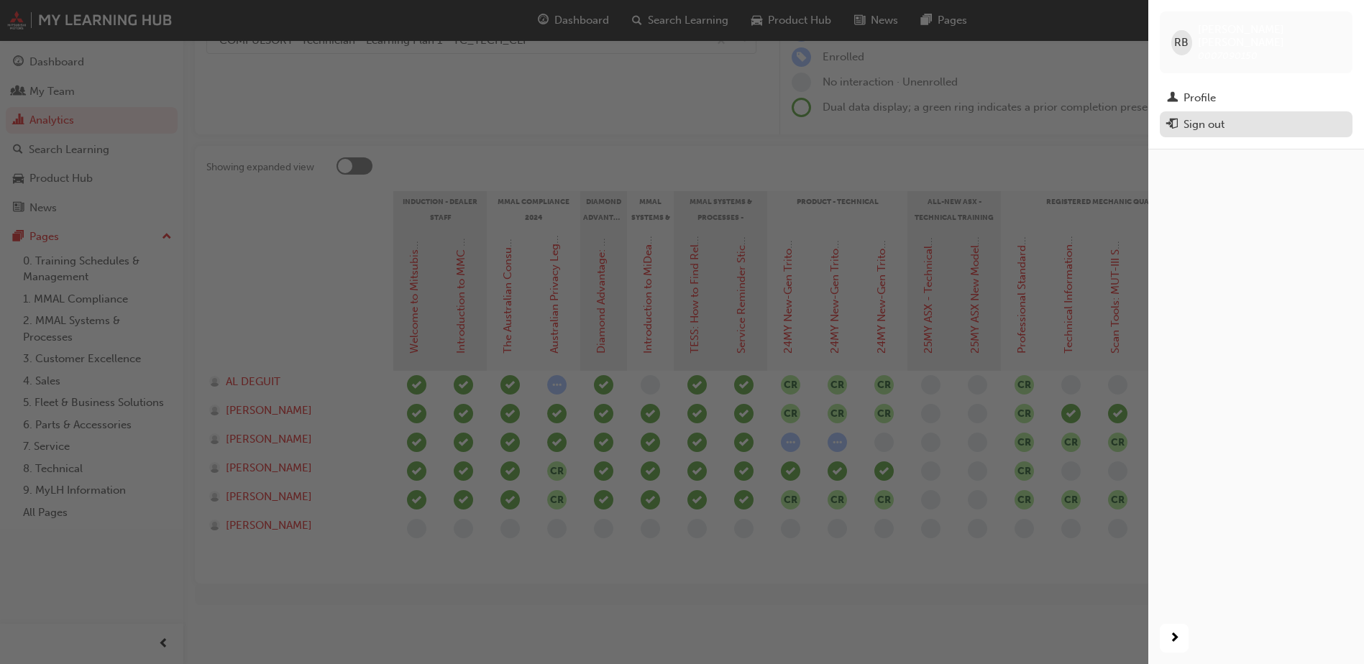
click at [1190, 116] on div "Sign out" at bounding box center [1203, 124] width 41 height 17
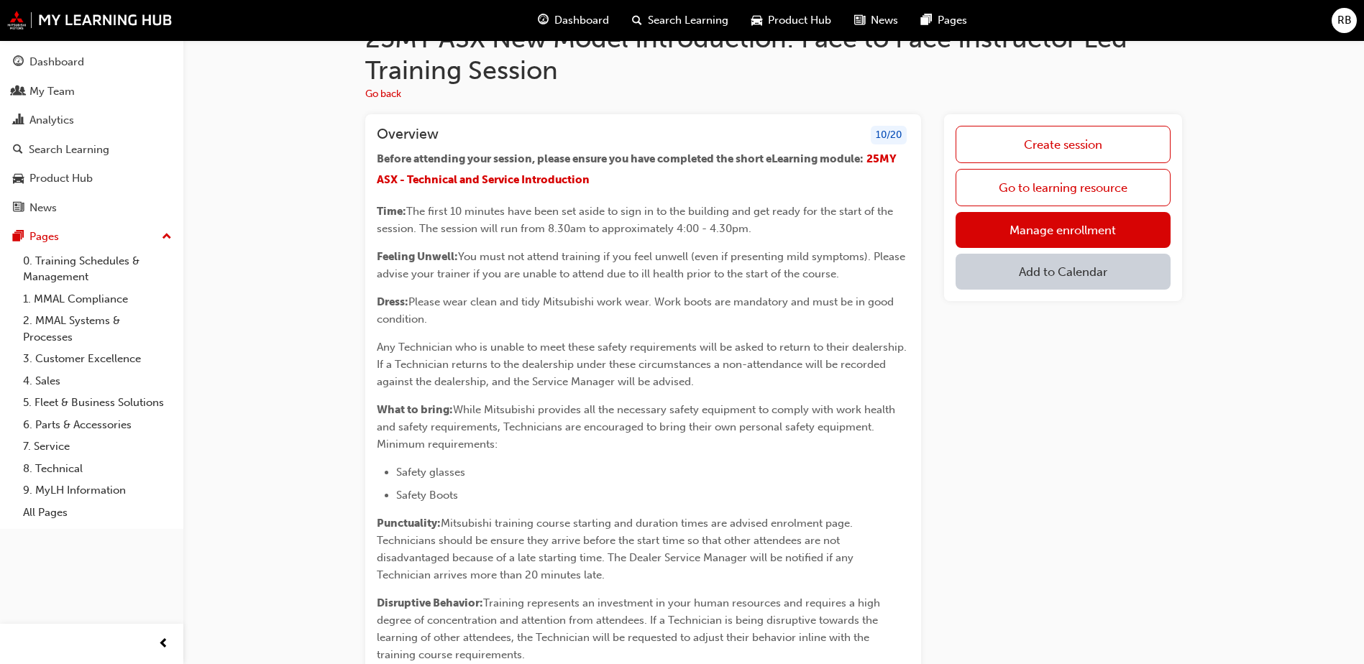
scroll to position [18, 0]
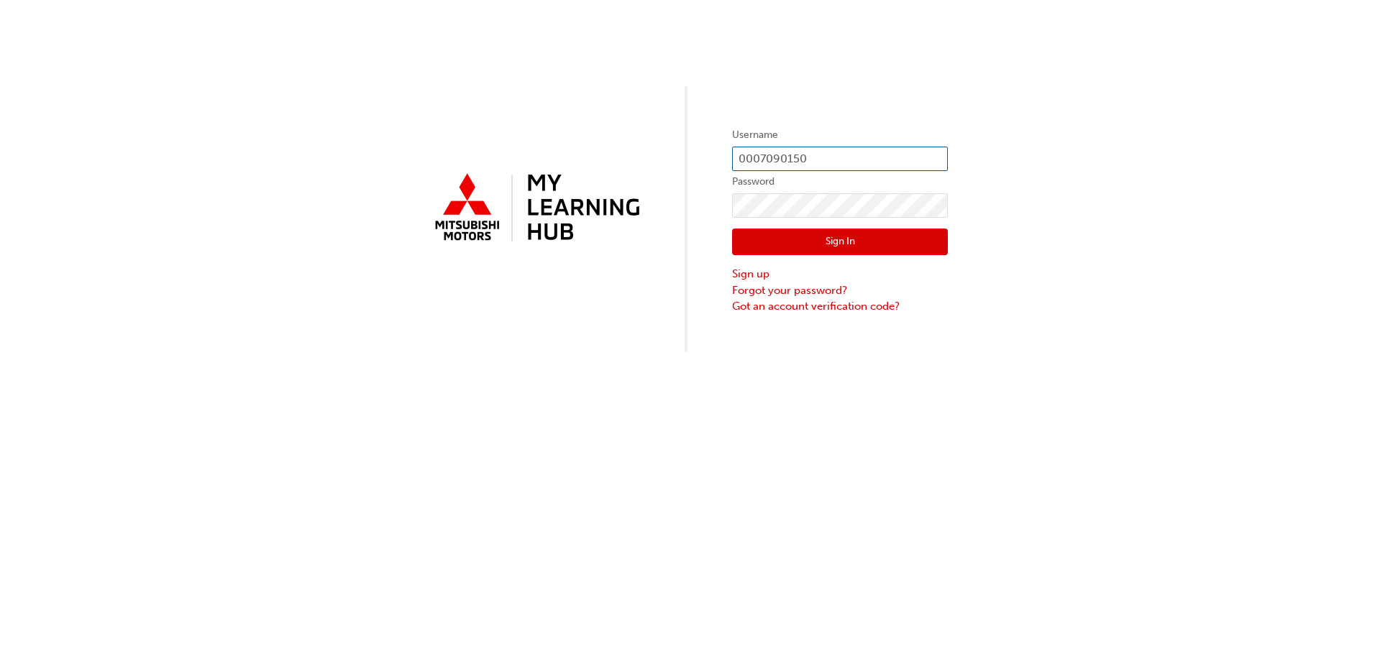
click at [807, 164] on input "0007090150" at bounding box center [840, 159] width 216 height 24
type input "0005822163"
click at [832, 247] on button "Sign In" at bounding box center [840, 242] width 216 height 27
